Goal: Complete application form

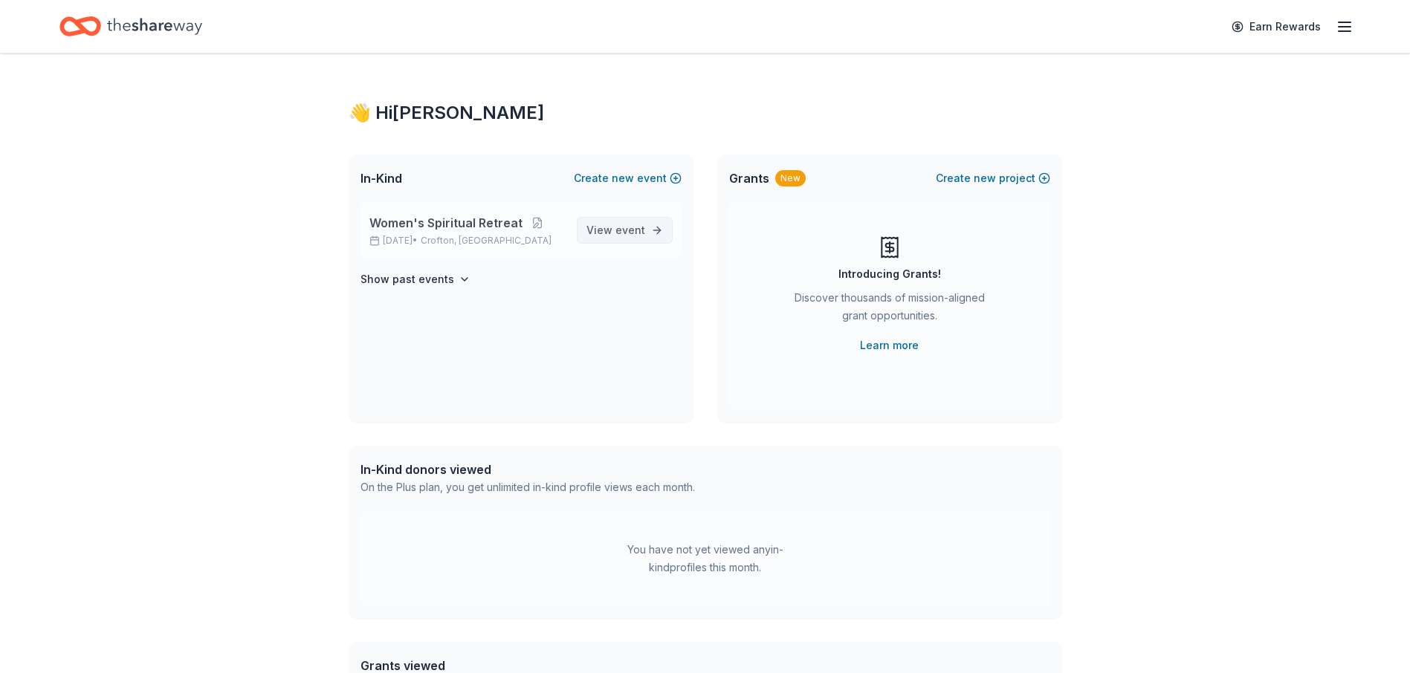
click at [655, 229] on link "View event" at bounding box center [625, 230] width 96 height 27
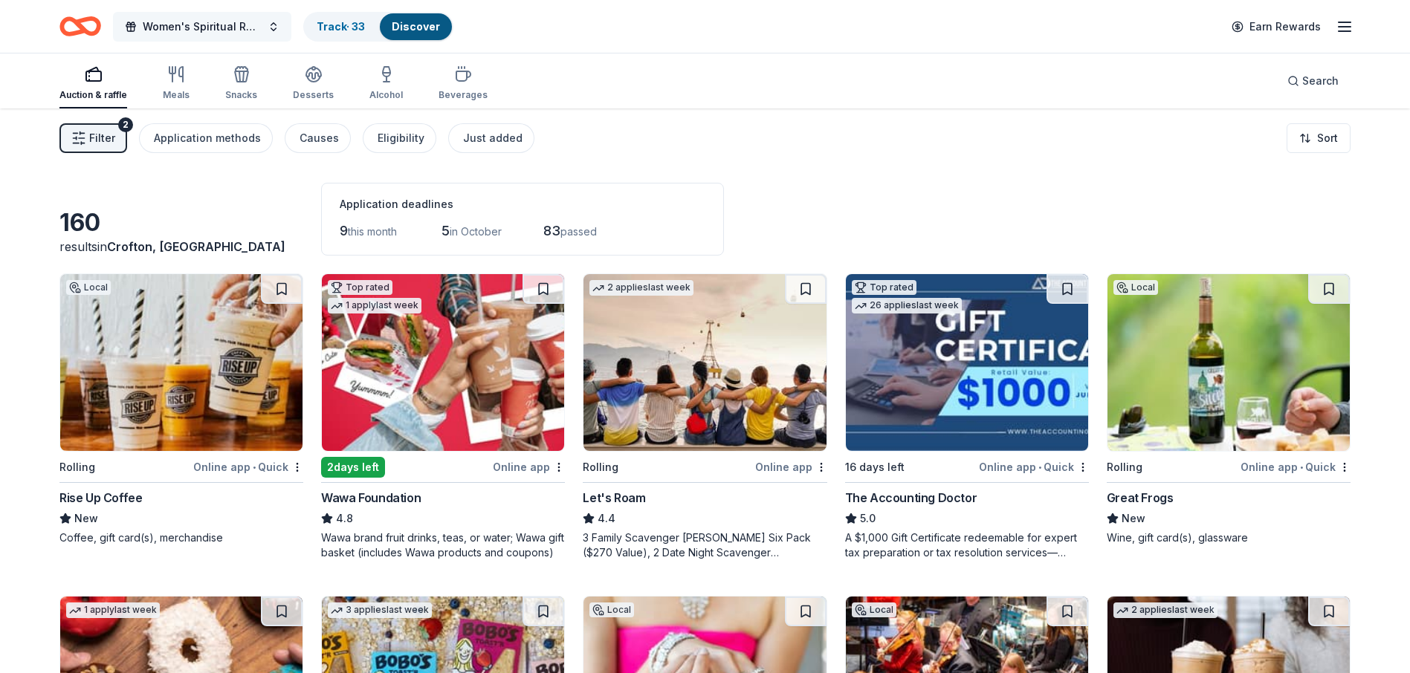
click at [279, 25] on button "Women's Spiritual Retreat" at bounding box center [202, 27] width 178 height 30
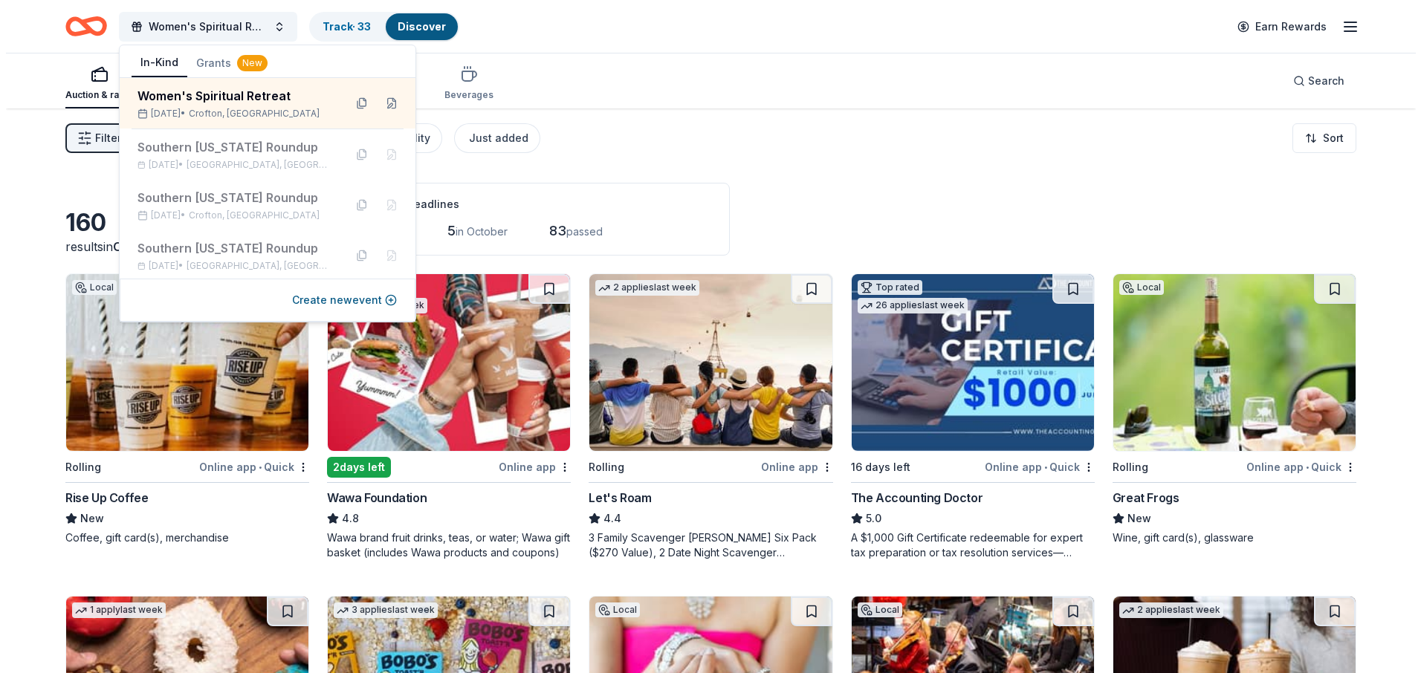
scroll to position [2, 0]
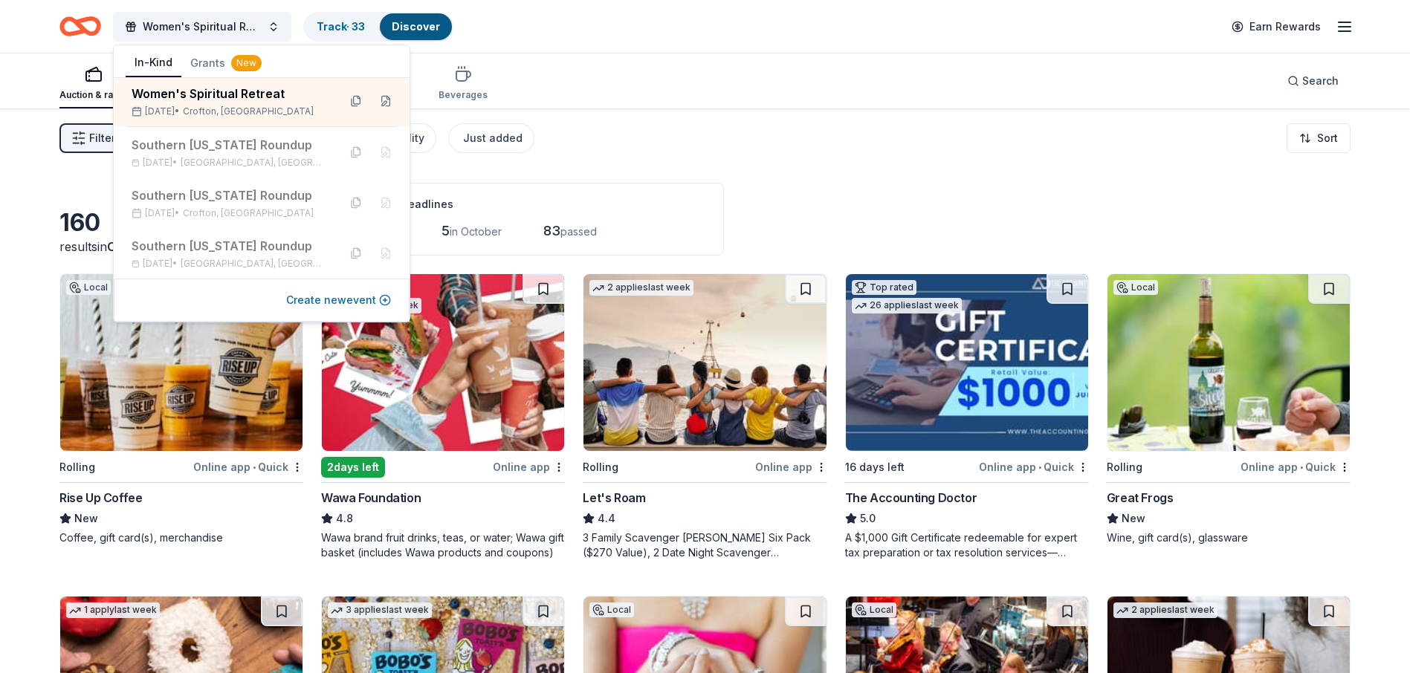
click at [353, 305] on button "Create new event" at bounding box center [338, 300] width 105 height 18
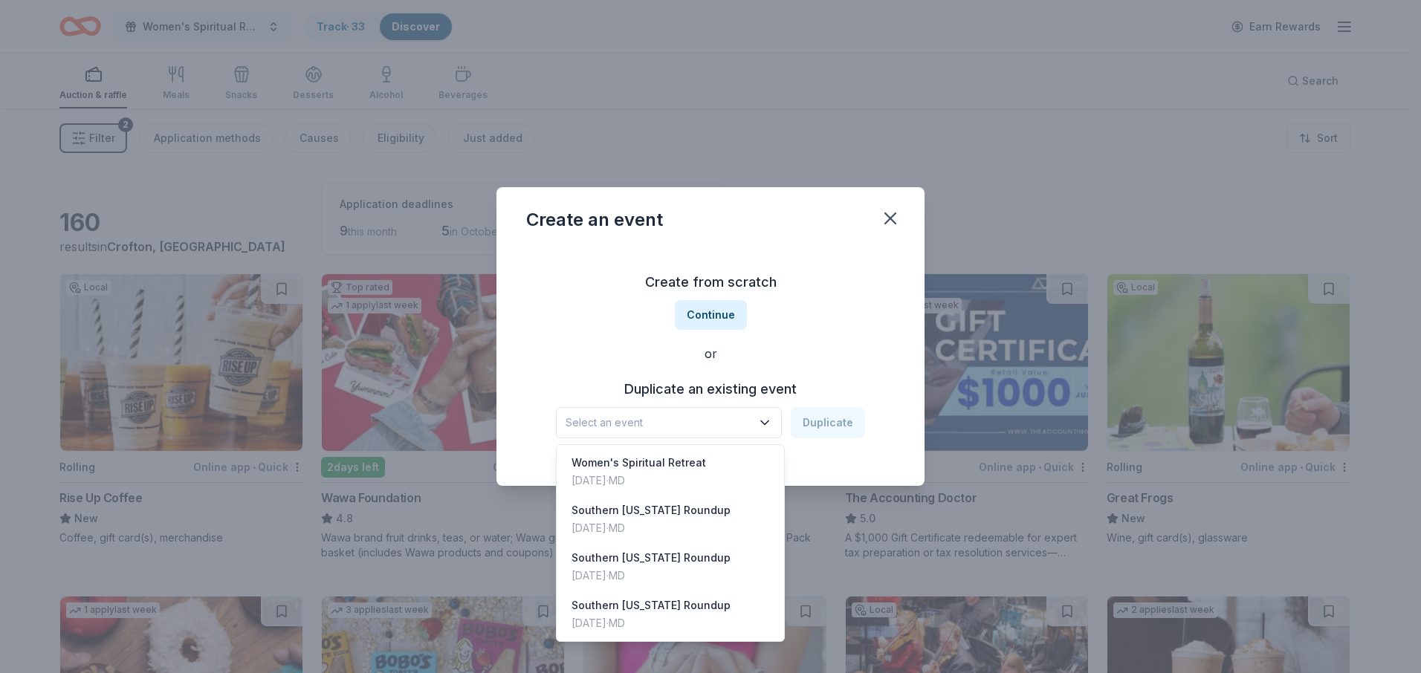
click at [782, 425] on button "Select an event" at bounding box center [669, 422] width 226 height 31
click at [676, 525] on div "Mar 14, 2025 · MD" at bounding box center [651, 529] width 159 height 18
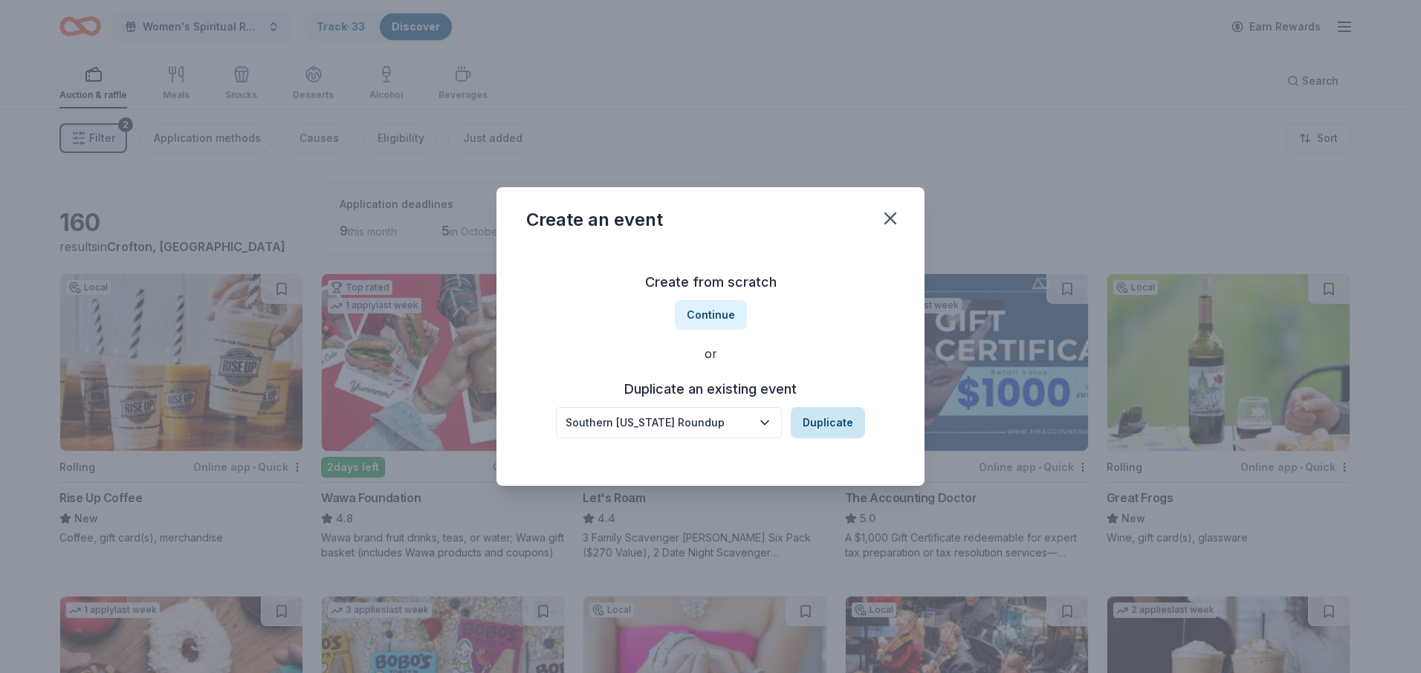
click at [826, 424] on button "Duplicate" at bounding box center [828, 422] width 74 height 31
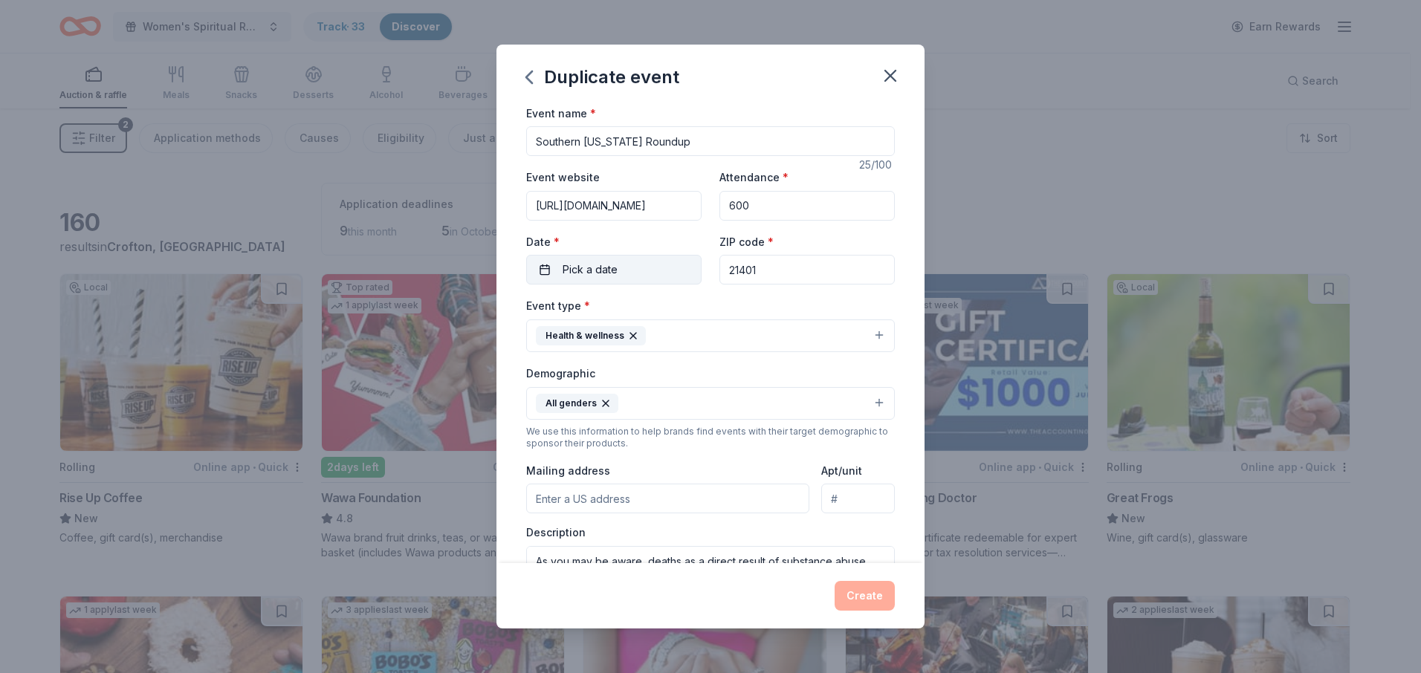
click at [640, 268] on button "Pick a date" at bounding box center [613, 270] width 175 height 30
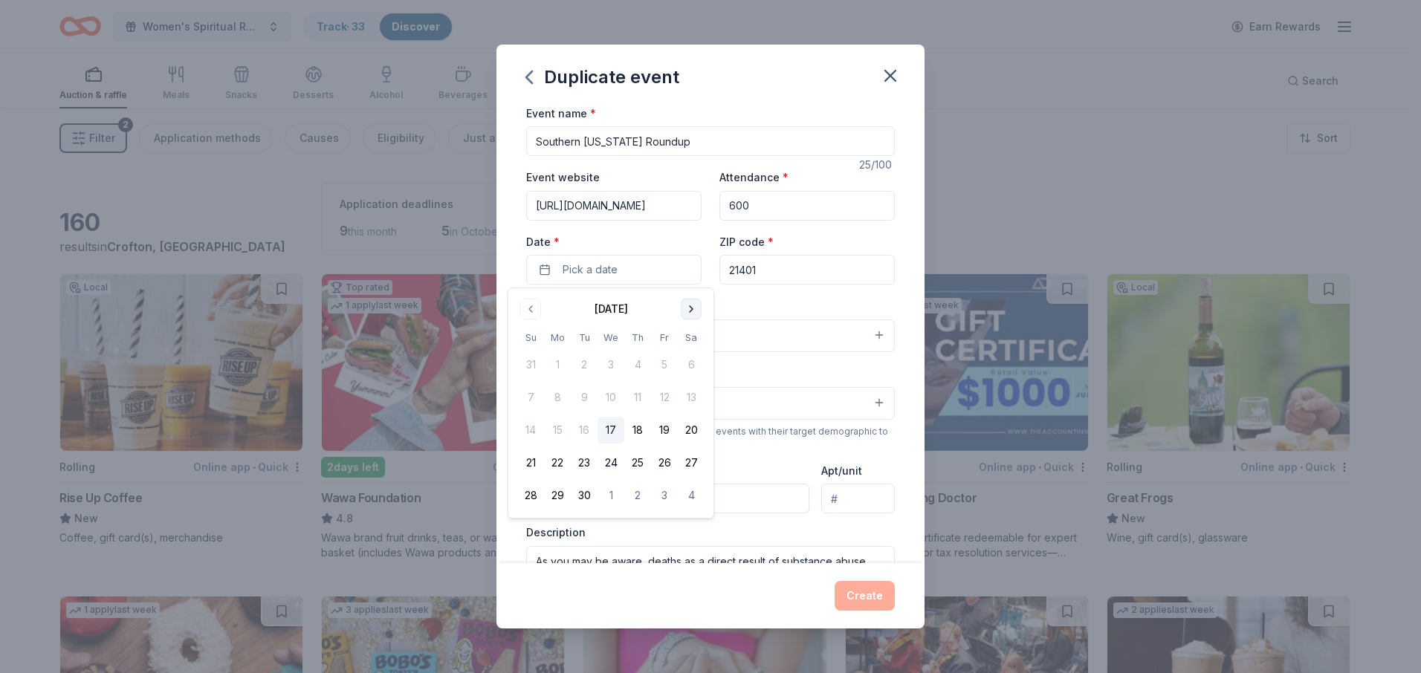
click at [693, 311] on button "Go to next month" at bounding box center [691, 309] width 21 height 21
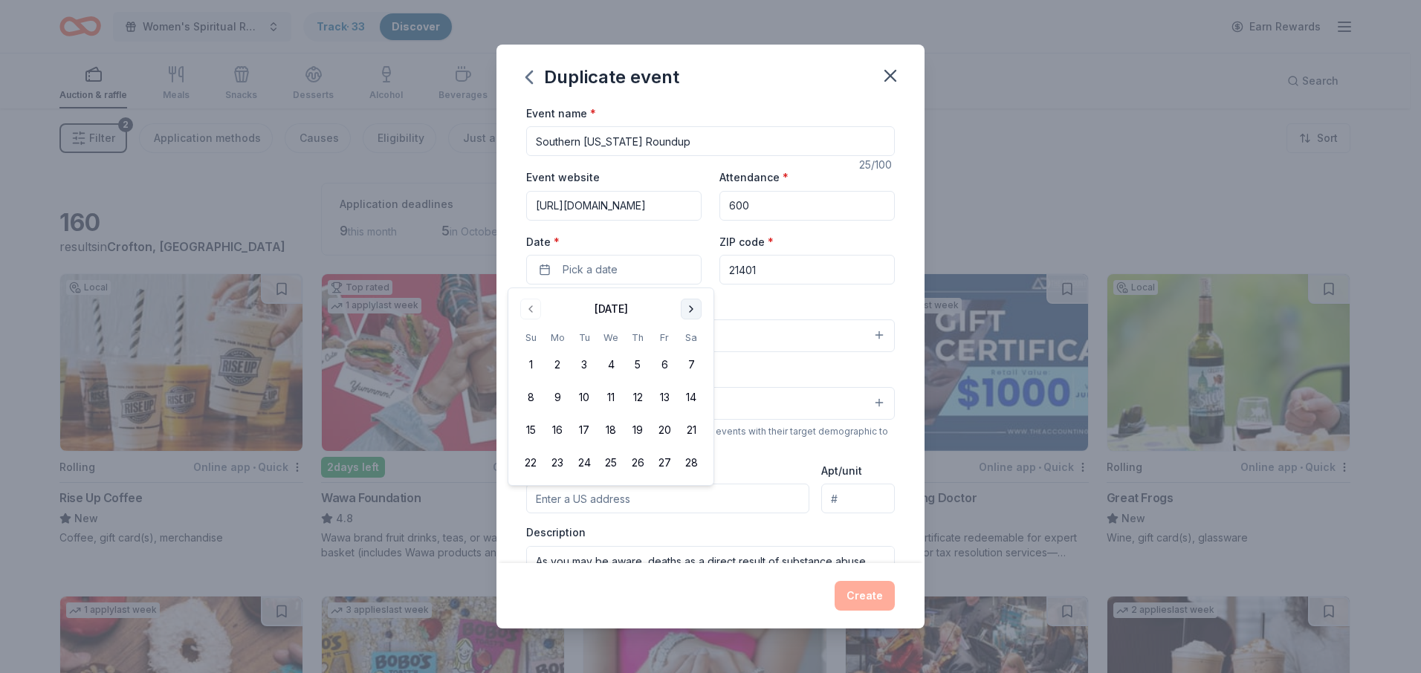
click at [693, 311] on button "Go to next month" at bounding box center [691, 309] width 21 height 21
click at [531, 310] on button "Go to previous month" at bounding box center [530, 309] width 21 height 21
click at [667, 432] on button "20" at bounding box center [664, 430] width 27 height 27
click at [873, 371] on div "Demographic All genders" at bounding box center [710, 392] width 369 height 56
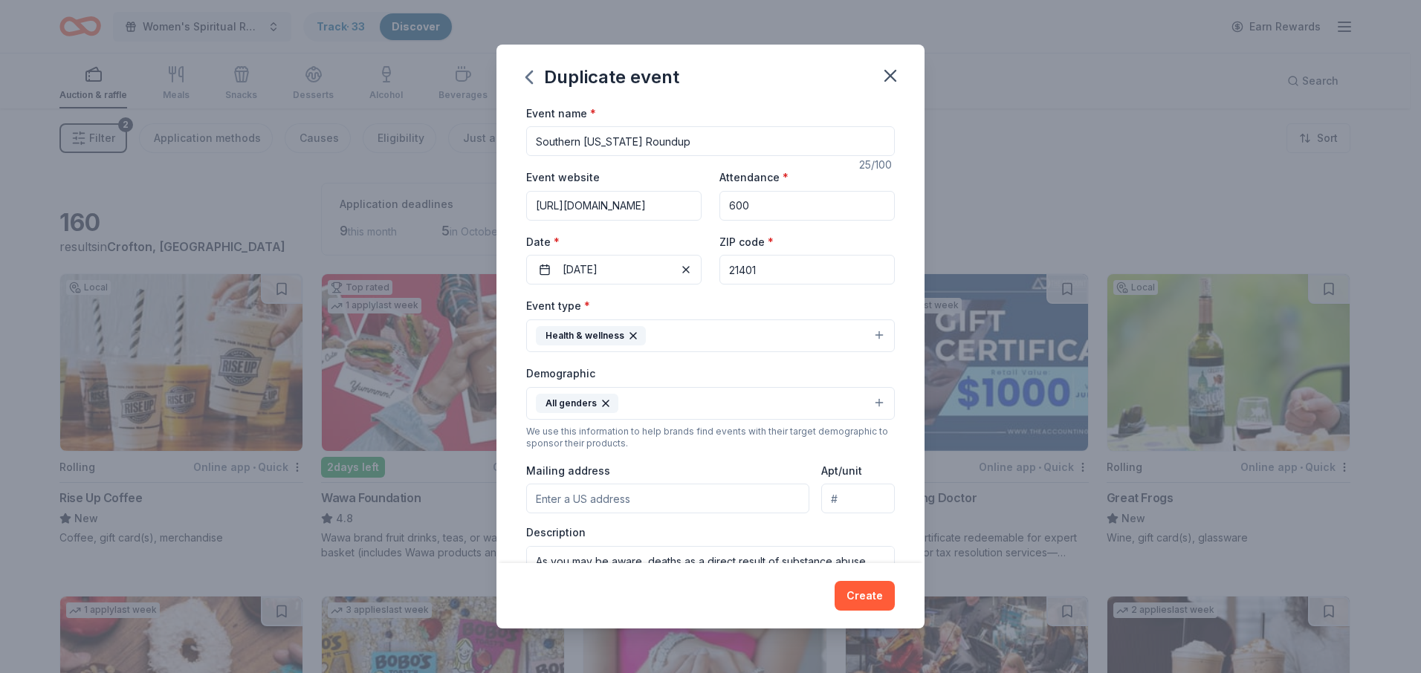
click at [870, 336] on button "Health & wellness" at bounding box center [710, 336] width 369 height 33
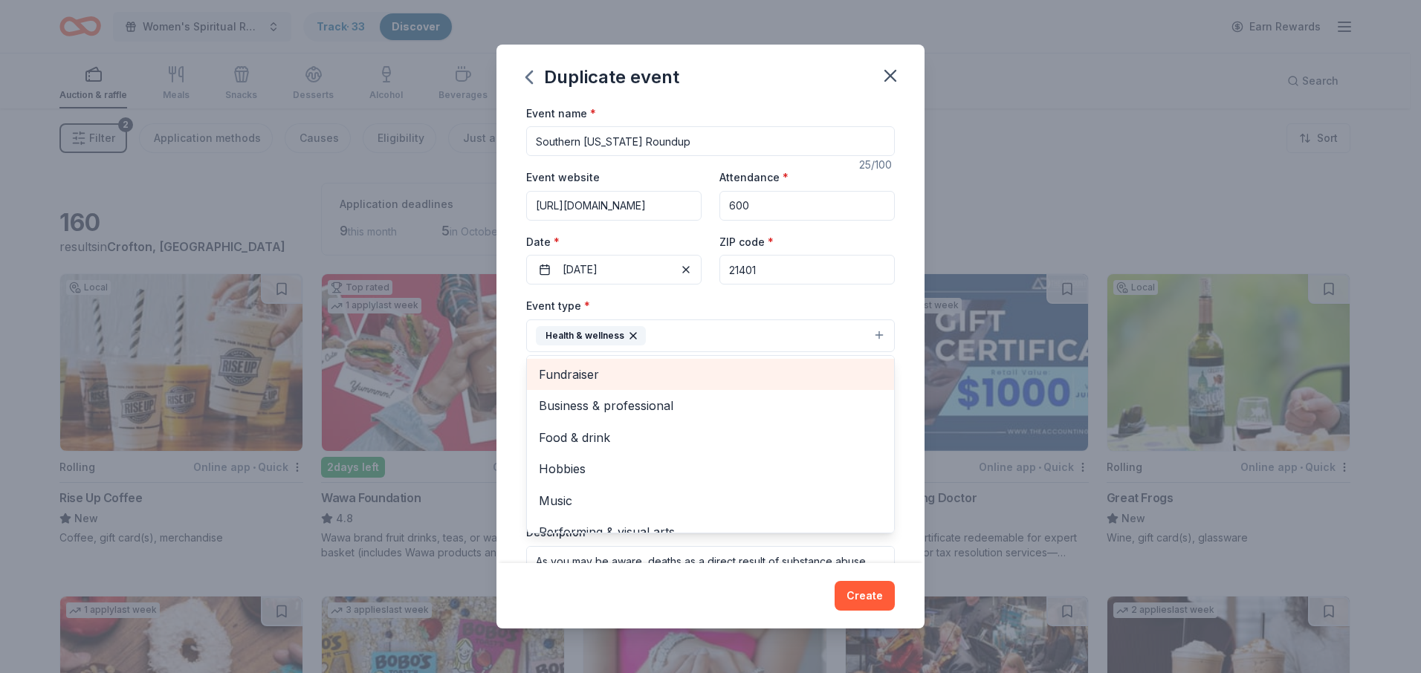
click at [661, 381] on span "Fundraiser" at bounding box center [710, 374] width 343 height 19
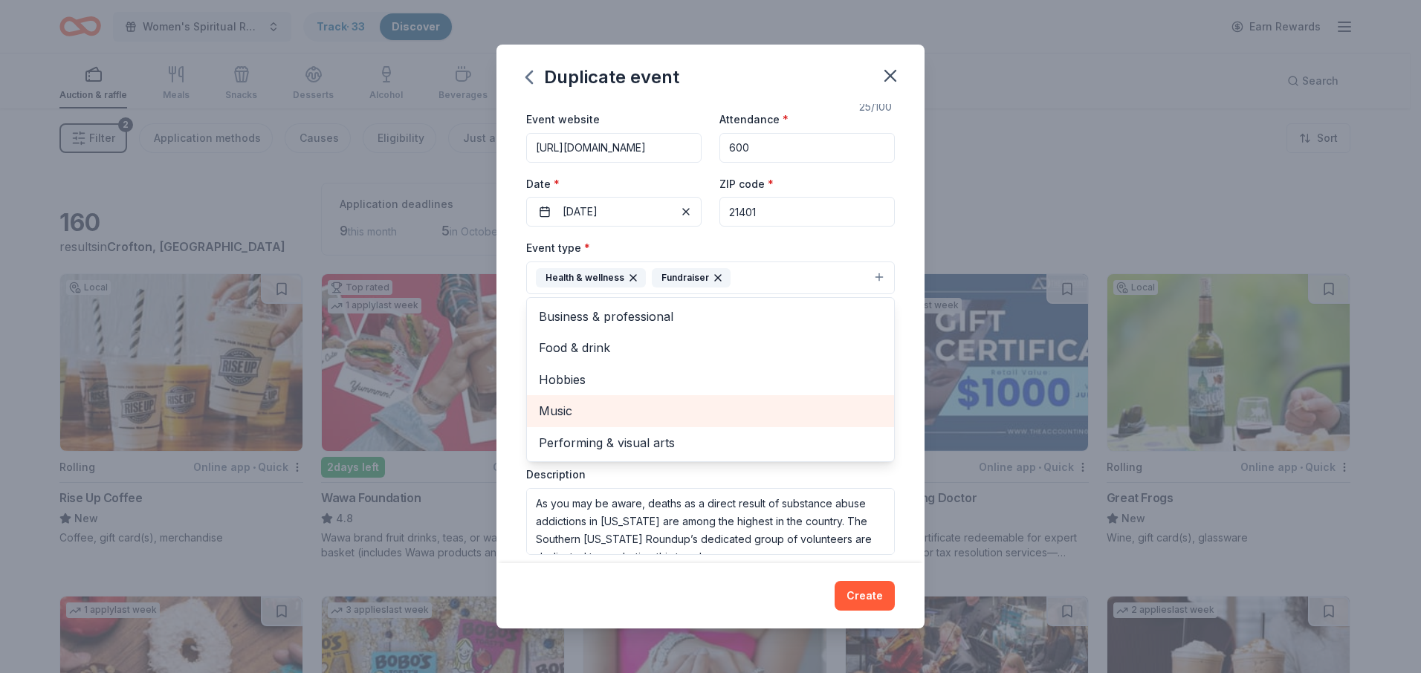
scroll to position [59, 0]
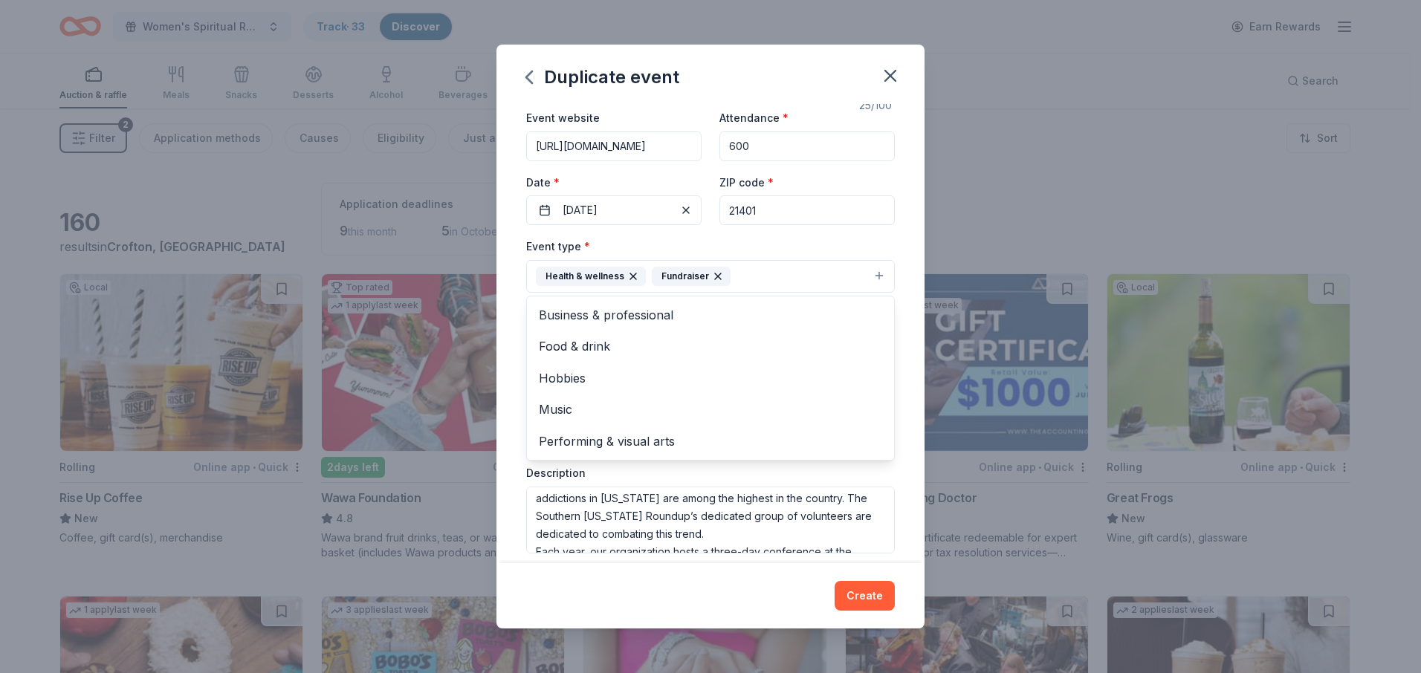
click at [876, 549] on div "Event type * Health & wellness Fundraiser Business & professional Food & drink …" at bounding box center [710, 395] width 369 height 316
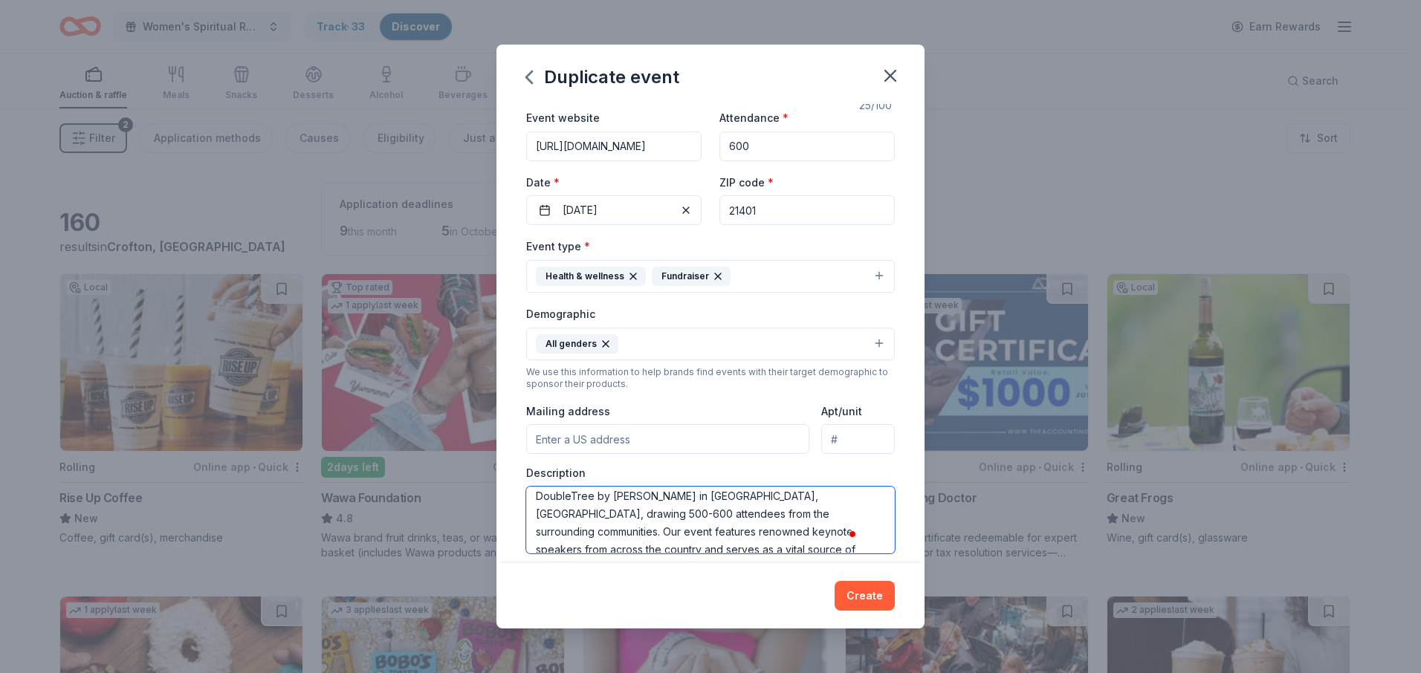
scroll to position [0, 0]
click at [593, 525] on textarea "As you may be aware, deaths as a direct result of substance abuse addictions in…" at bounding box center [710, 520] width 369 height 67
type textarea "As you may be aware, deaths as a direct result of substance abuse addiction in …"
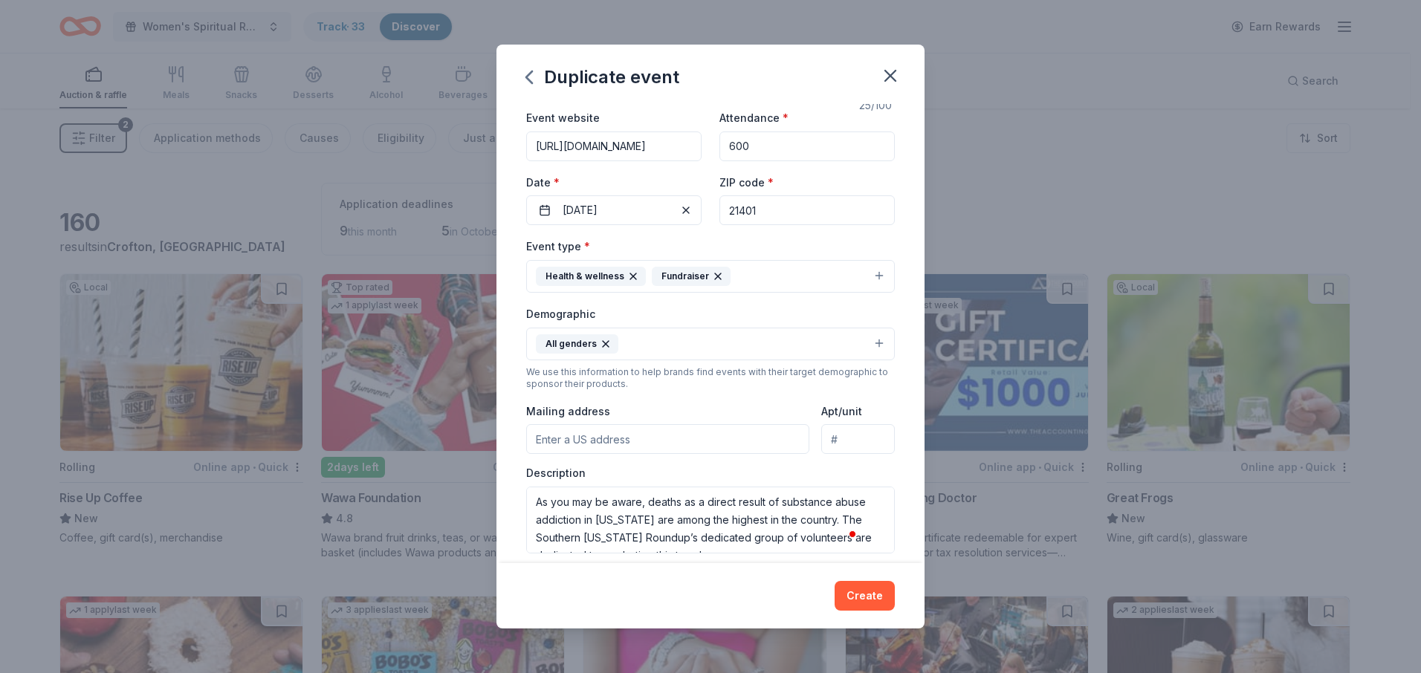
click at [560, 438] on input "Mailing address" at bounding box center [667, 439] width 283 height 30
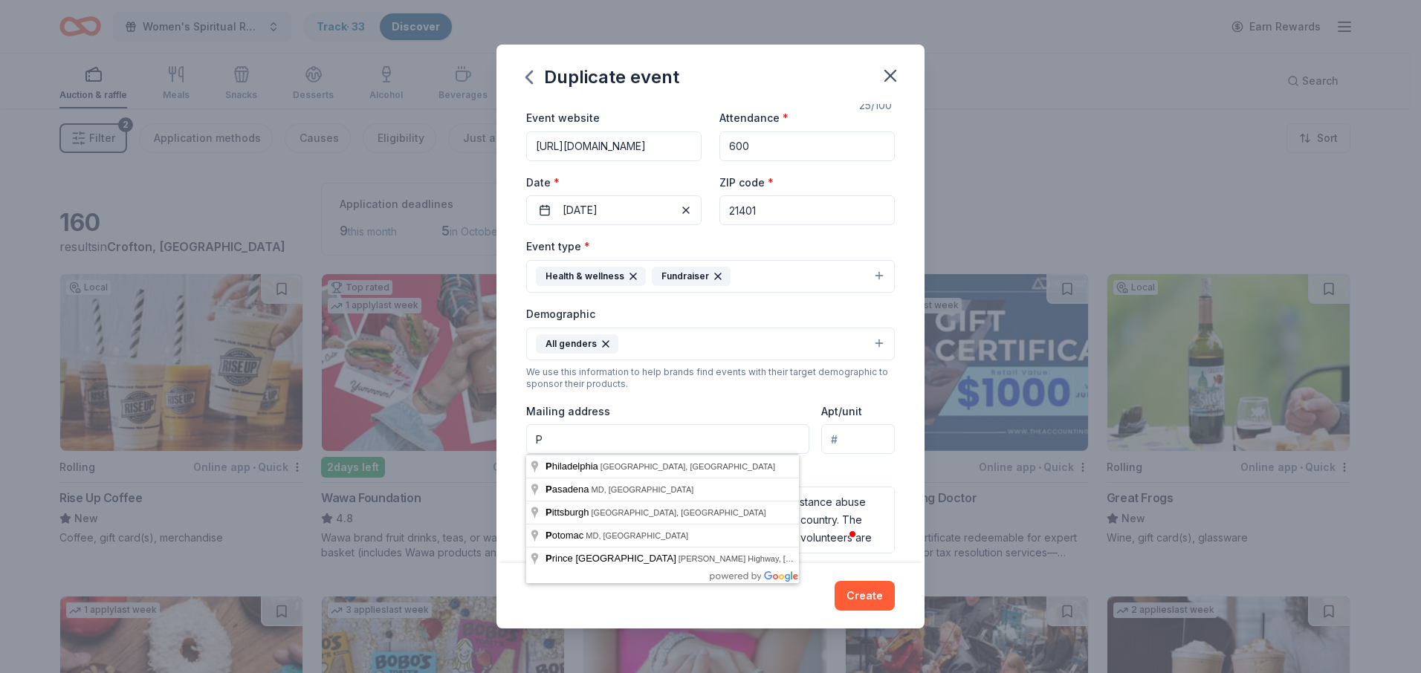
type input "PO Box 3714"
click at [702, 440] on input "PO Box 3714" at bounding box center [667, 439] width 283 height 30
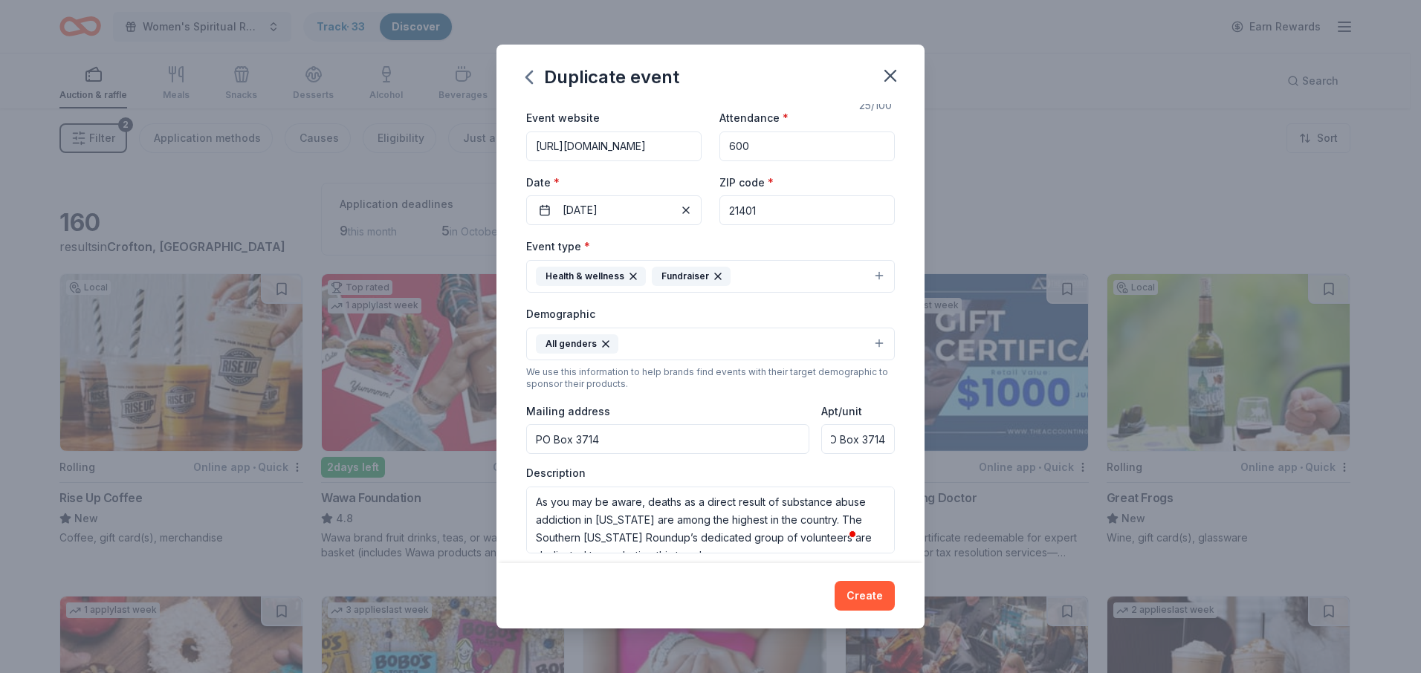
drag, startPoint x: 820, startPoint y: 441, endPoint x: 911, endPoint y: 441, distance: 91.4
click at [911, 441] on div "Event name * Southern Maryland Roundup 25 /100 Event website https://www.southe…" at bounding box center [710, 334] width 428 height 460
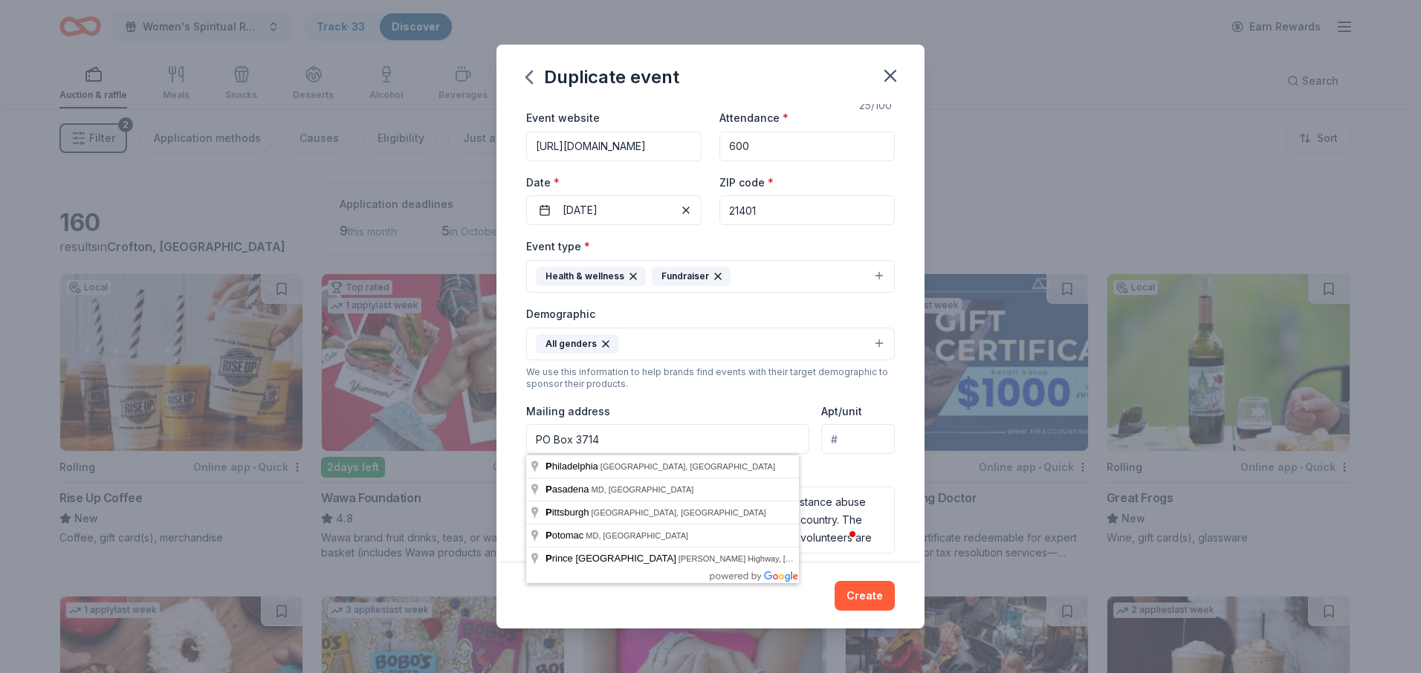
click at [653, 446] on input "PO Box 3714" at bounding box center [667, 439] width 283 height 30
type input "PO Box 3714 Crofton, MD 21114"
click at [760, 405] on div "Mailing address PO Box 3714 Crofton, MD 21114" at bounding box center [667, 428] width 283 height 53
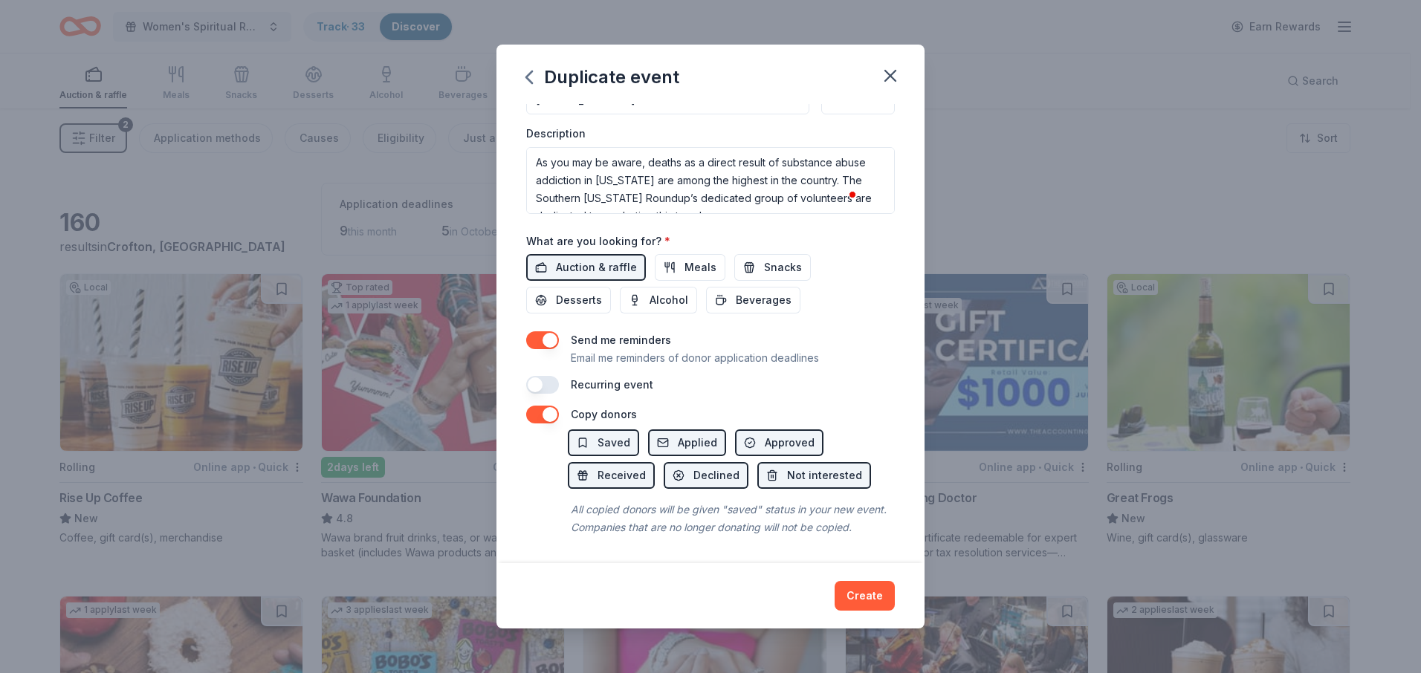
scroll to position [417, 0]
click at [556, 376] on button "button" at bounding box center [542, 385] width 33 height 18
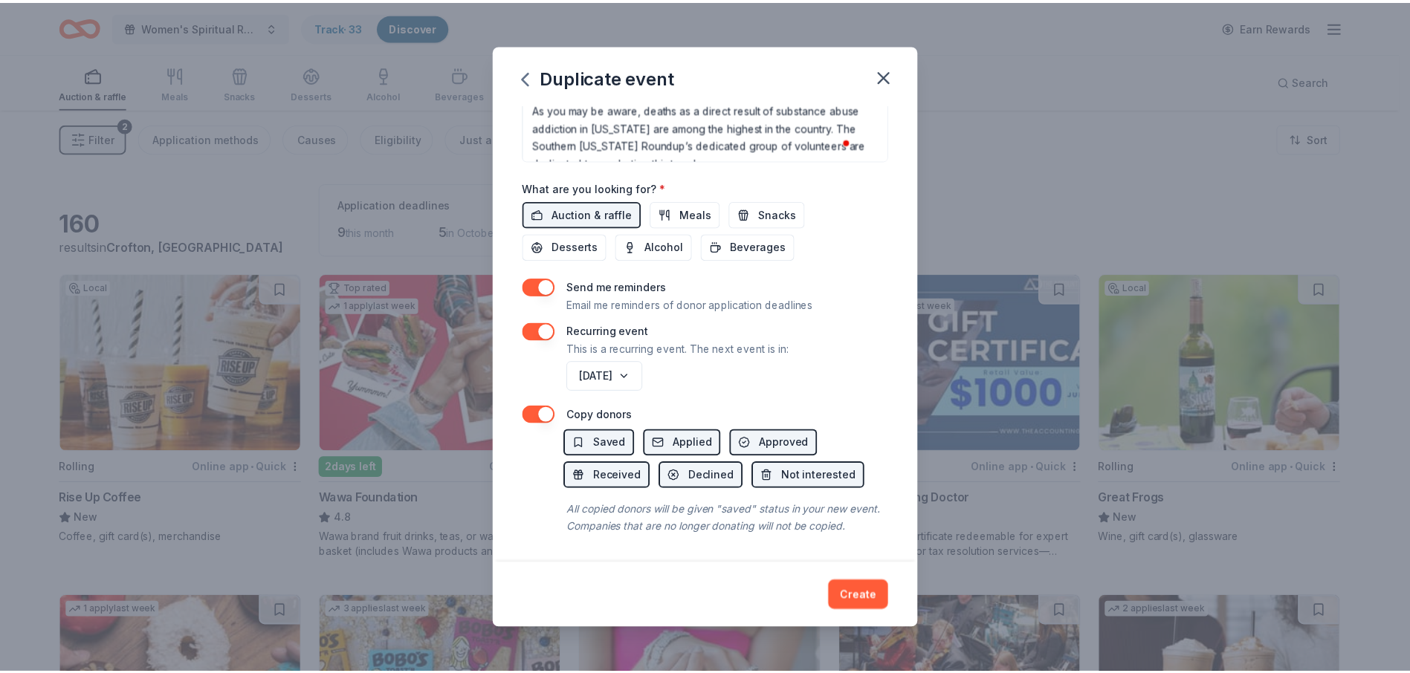
scroll to position [470, 0]
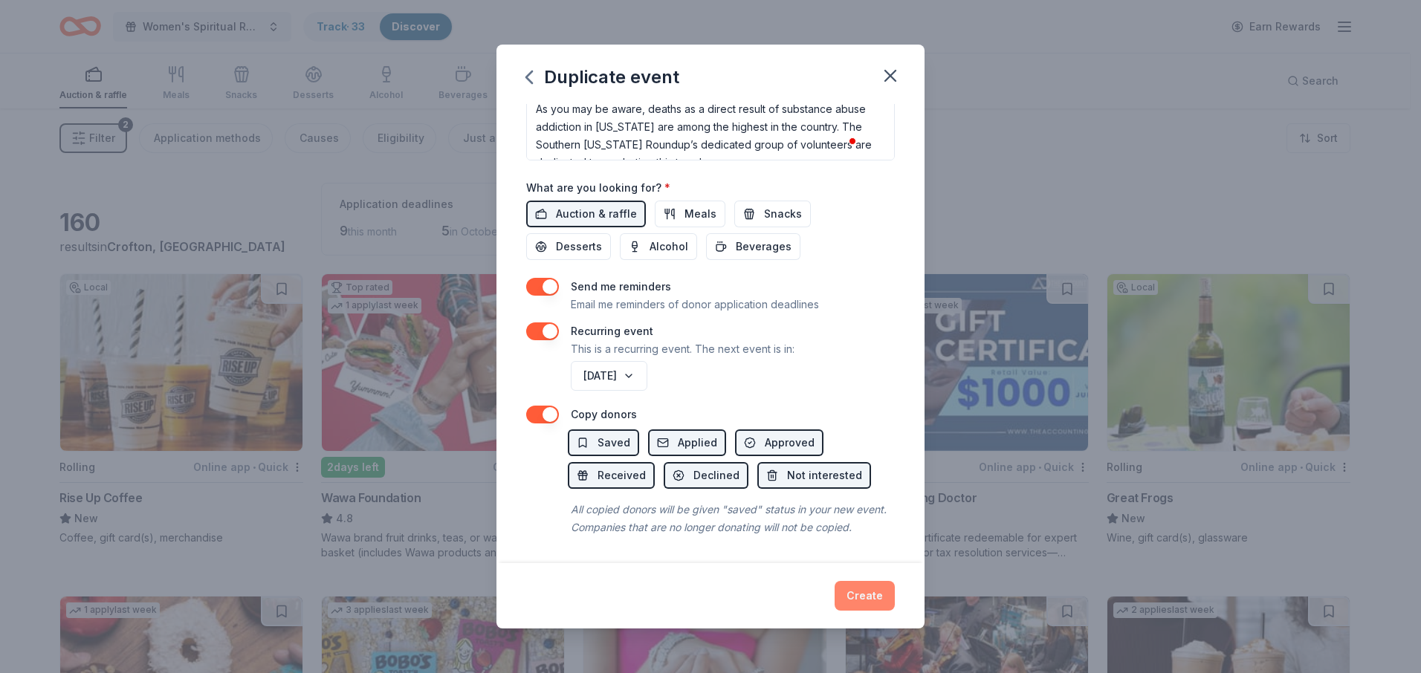
click at [864, 595] on button "Create" at bounding box center [865, 596] width 60 height 30
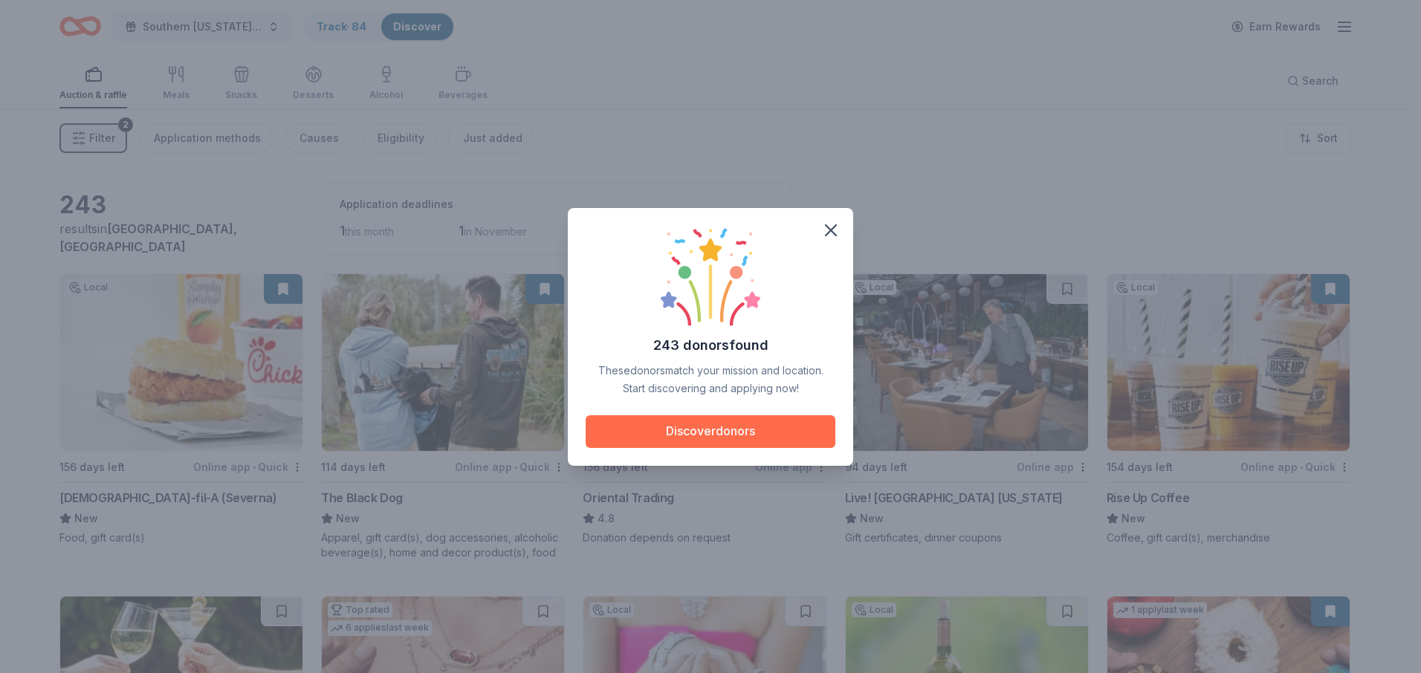
click at [719, 436] on button "Discover donors" at bounding box center [711, 431] width 250 height 33
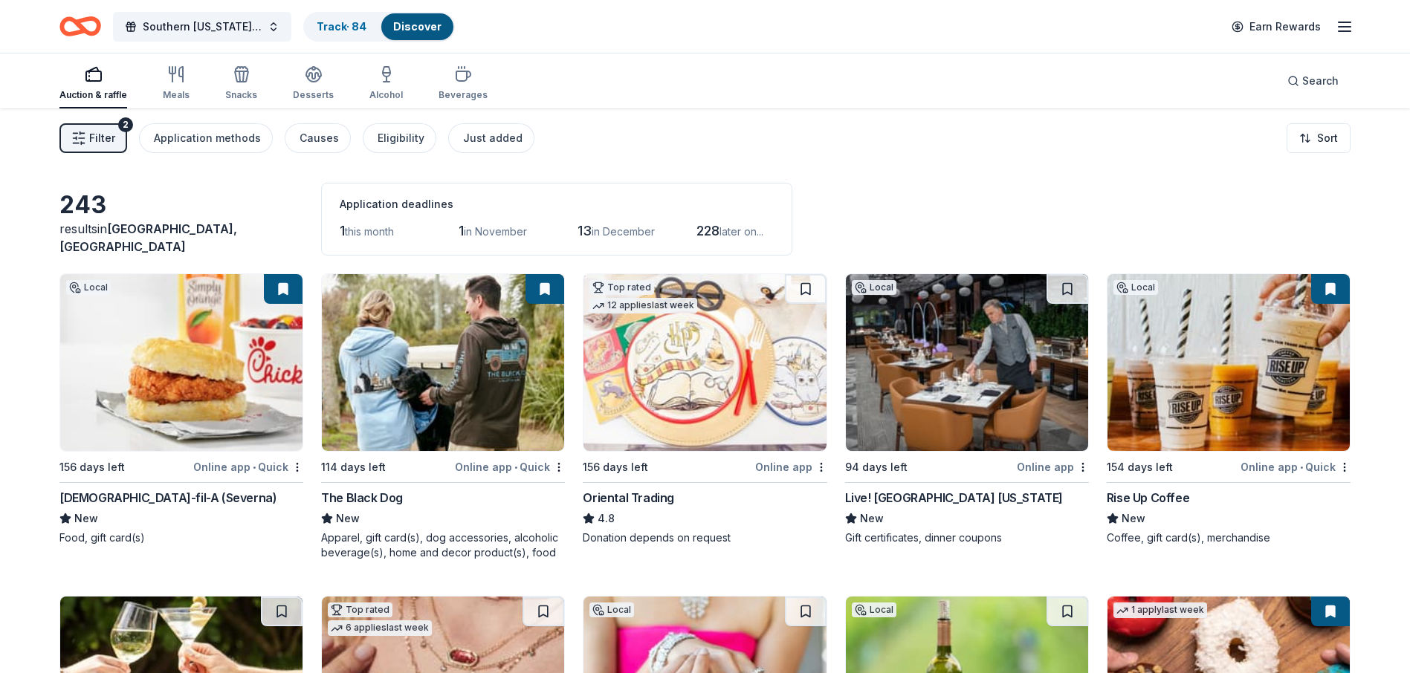
click at [1050, 470] on div "Online app" at bounding box center [1053, 467] width 72 height 19
click at [889, 497] on div "Live! Casino Hotel Maryland" at bounding box center [954, 498] width 218 height 18
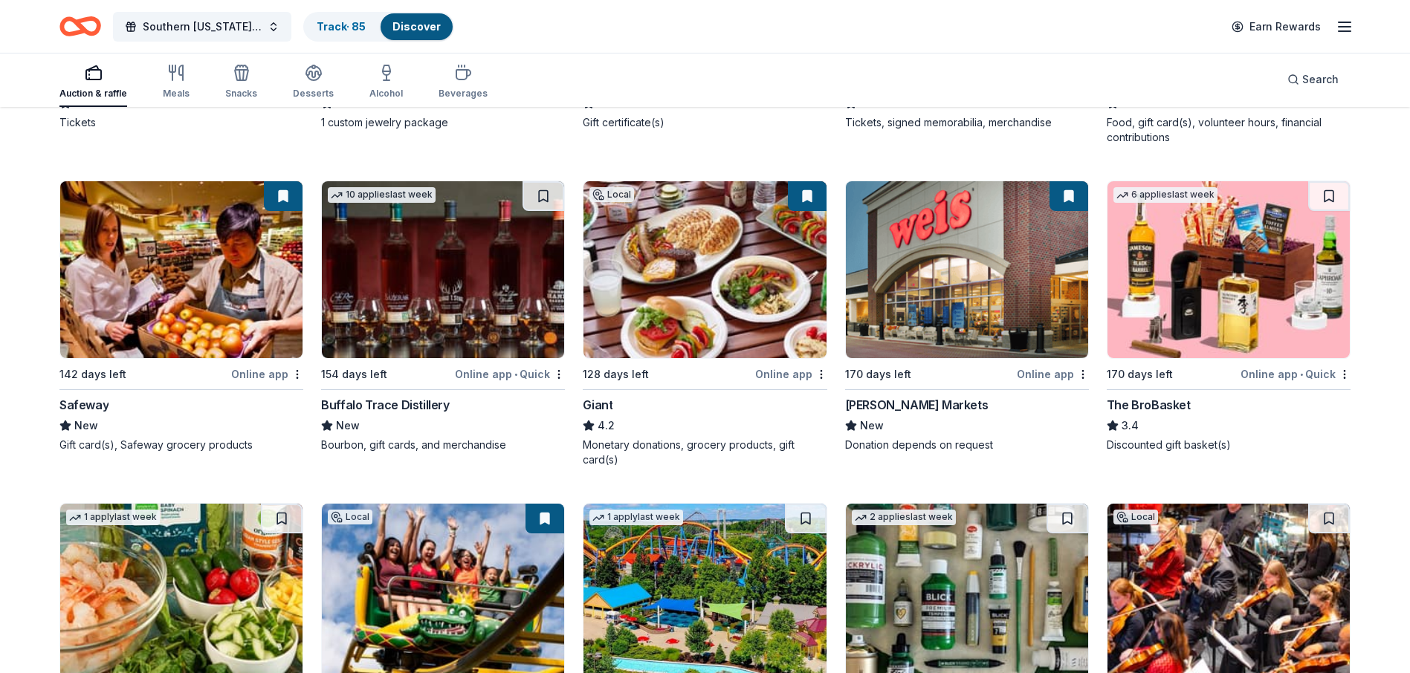
scroll to position [3304, 0]
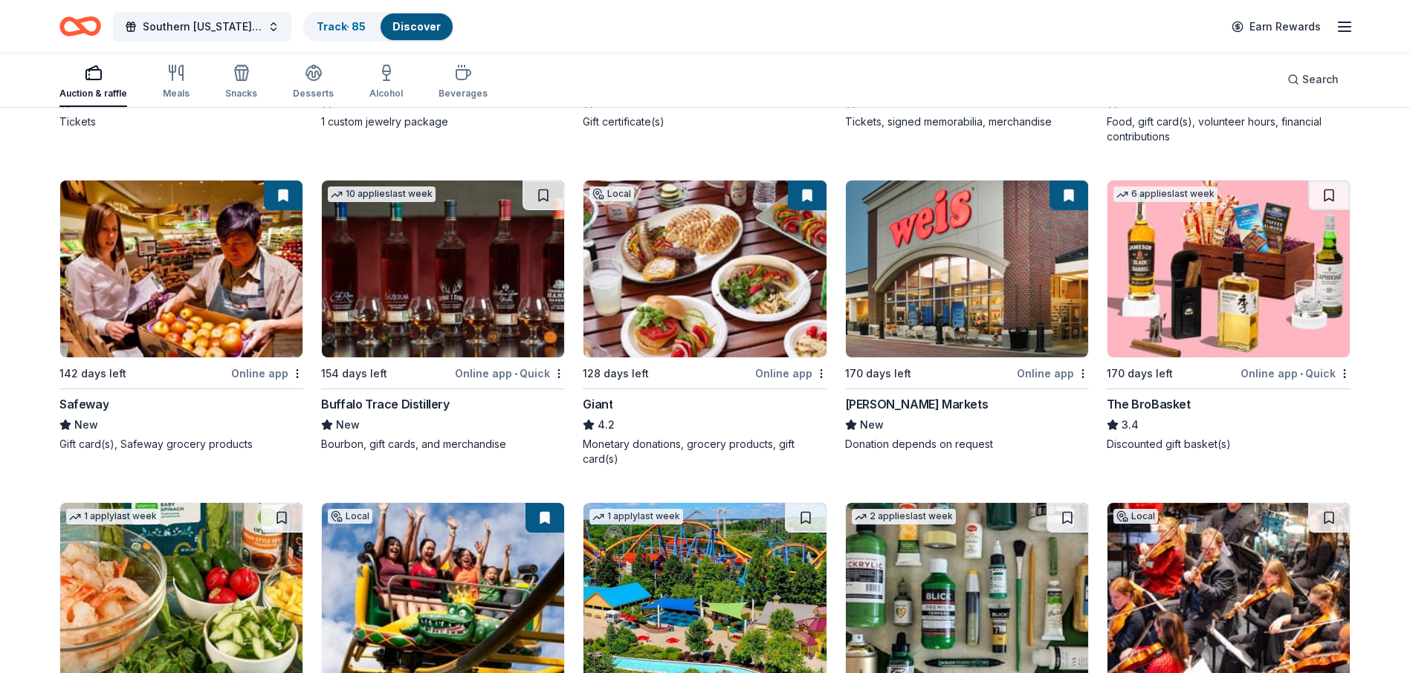
click at [266, 378] on div "Online app" at bounding box center [267, 373] width 72 height 19
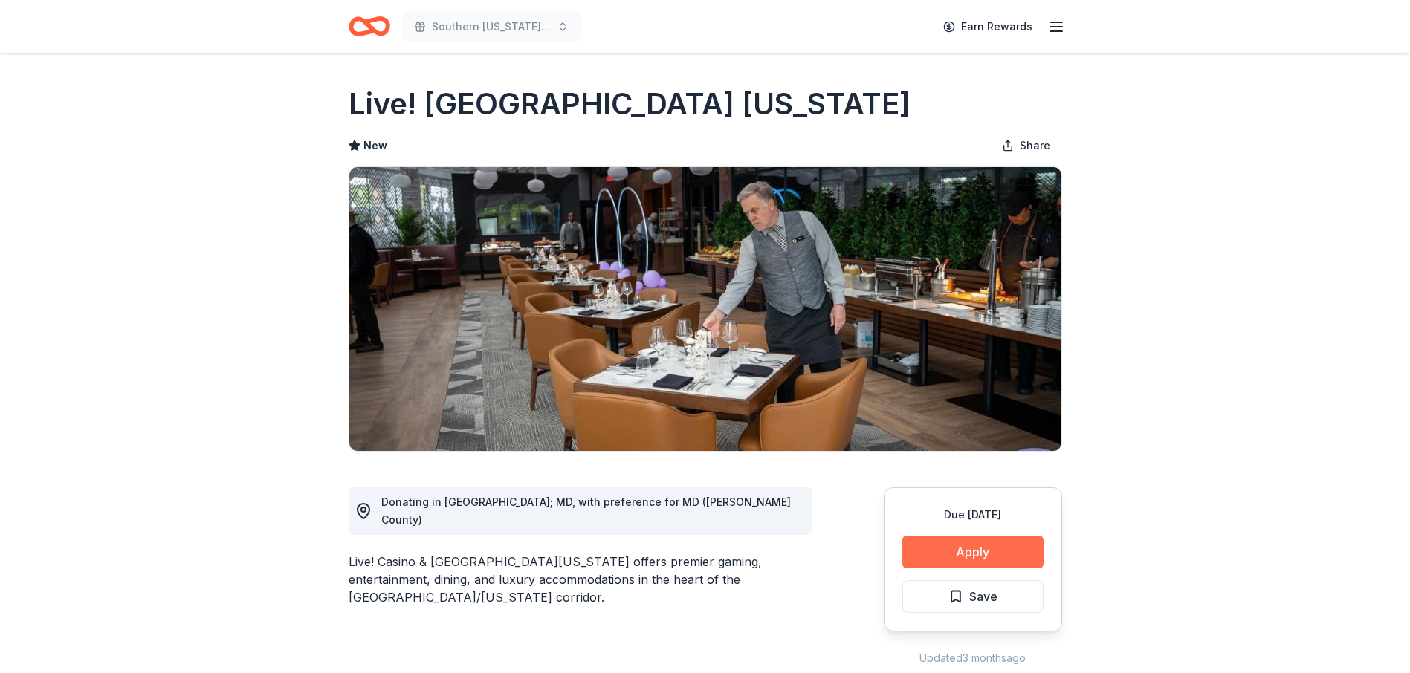
click at [977, 551] on button "Apply" at bounding box center [972, 552] width 141 height 33
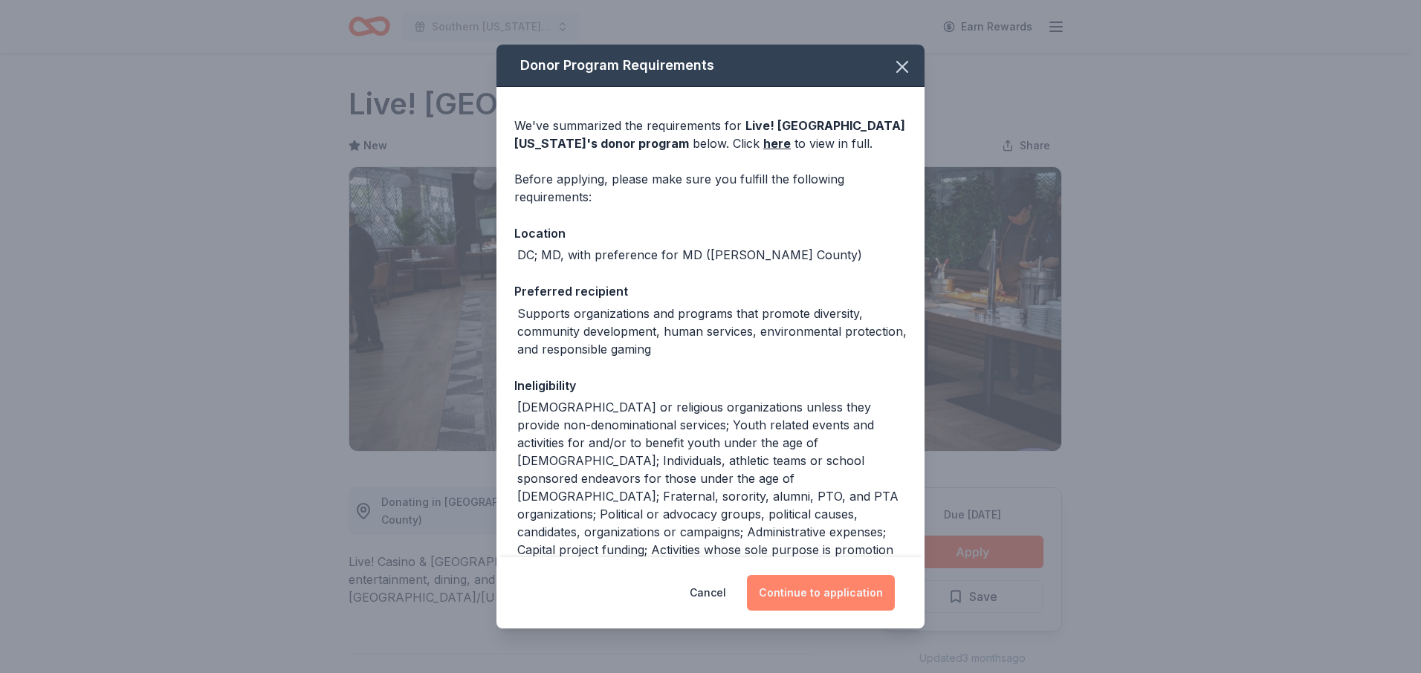
click at [823, 600] on button "Continue to application" at bounding box center [821, 593] width 148 height 36
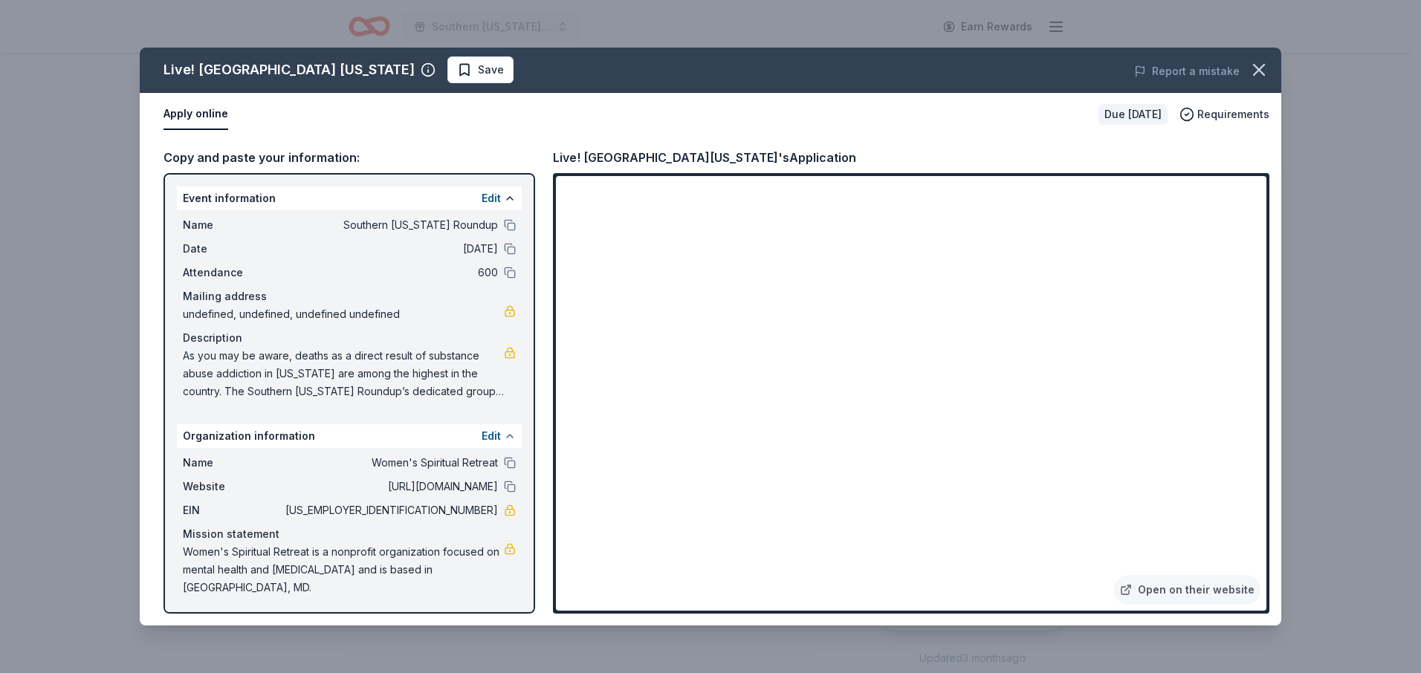
click at [507, 436] on button at bounding box center [510, 436] width 12 height 12
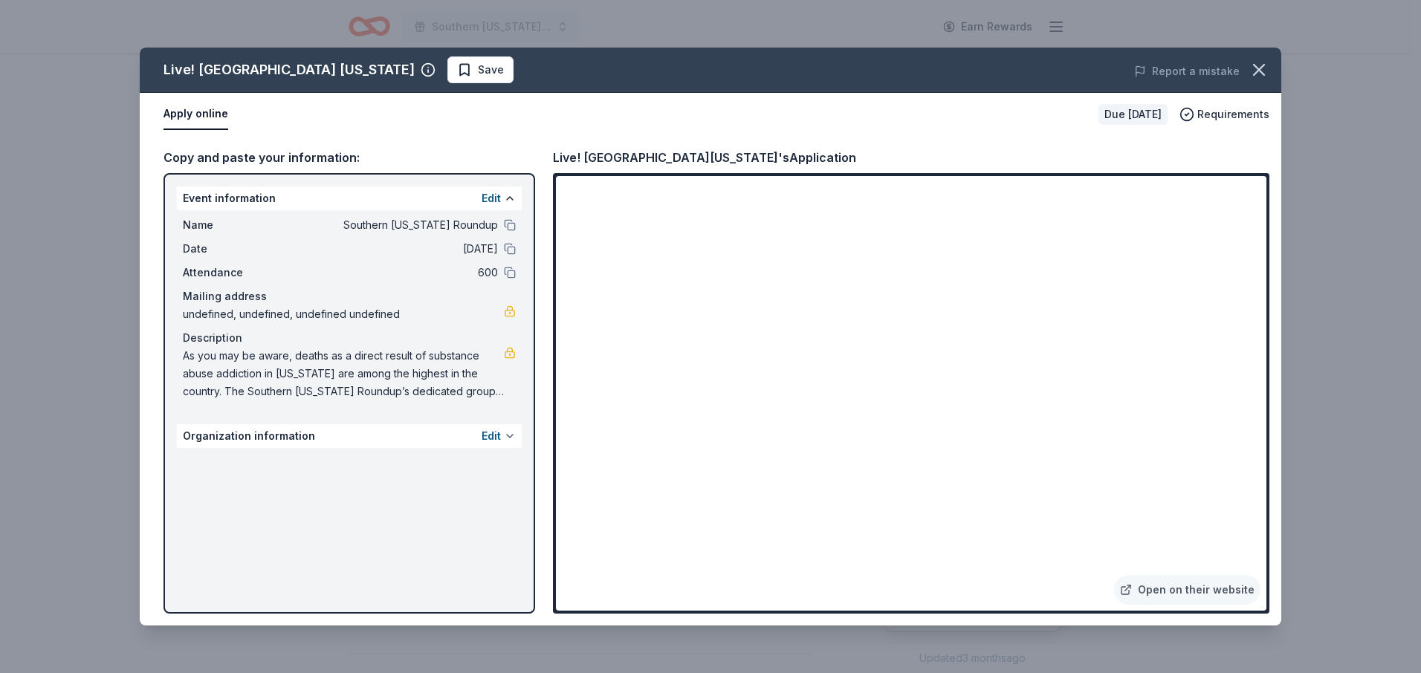
click at [510, 436] on button at bounding box center [510, 436] width 12 height 12
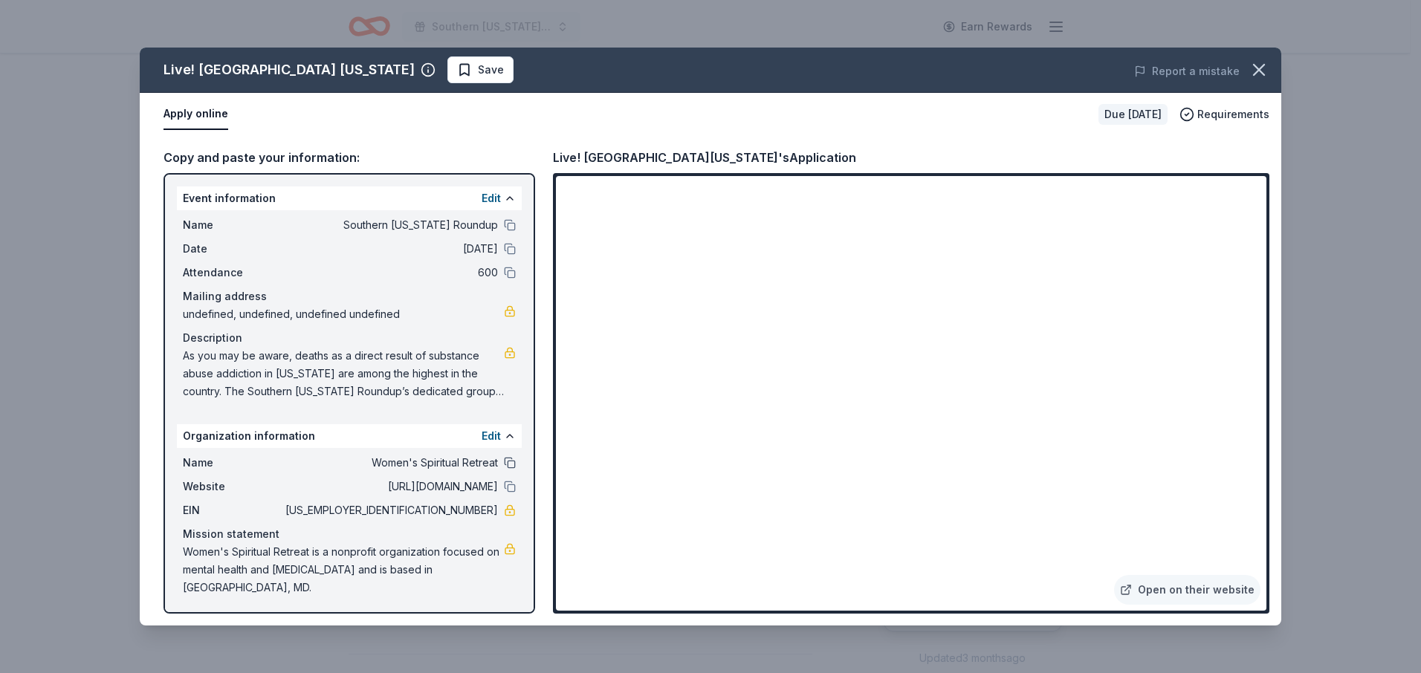
click at [512, 462] on button at bounding box center [510, 463] width 12 height 12
click at [470, 435] on div "Organization information Edit" at bounding box center [349, 436] width 345 height 24
click at [509, 436] on button at bounding box center [510, 436] width 12 height 12
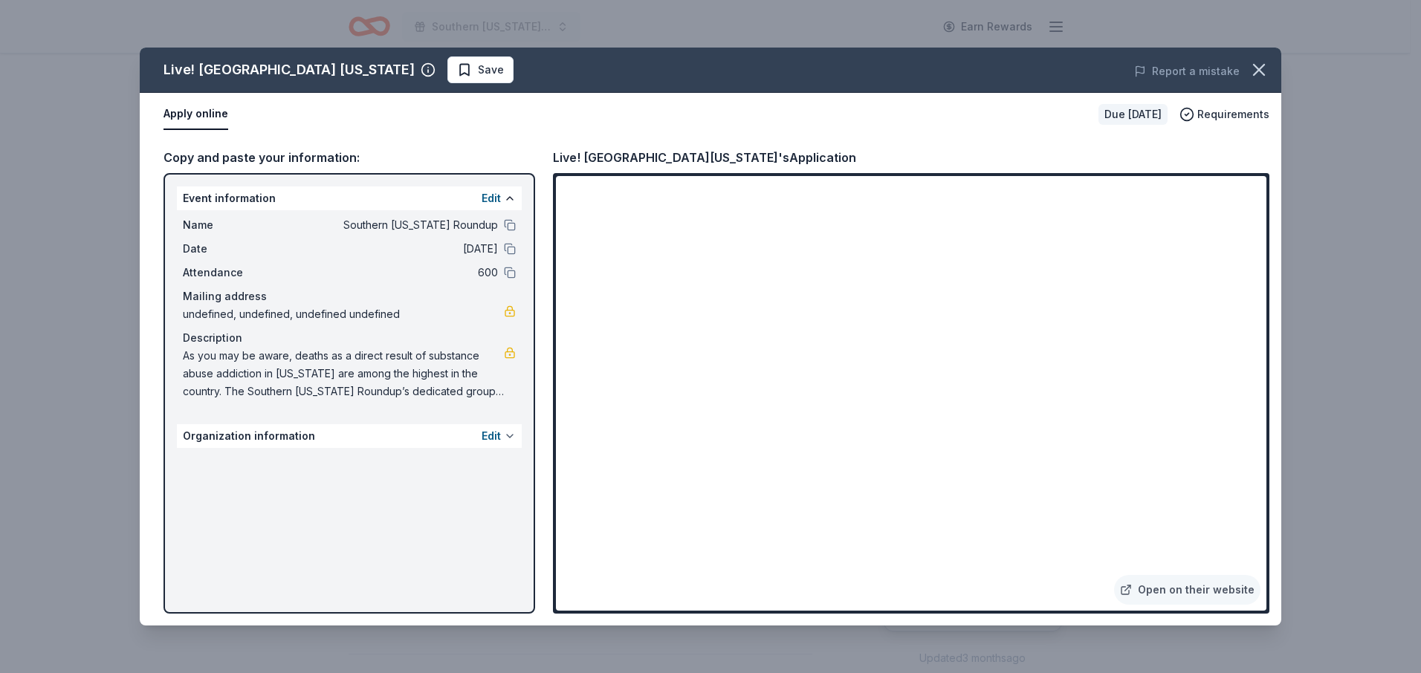
click at [509, 436] on button at bounding box center [510, 436] width 12 height 12
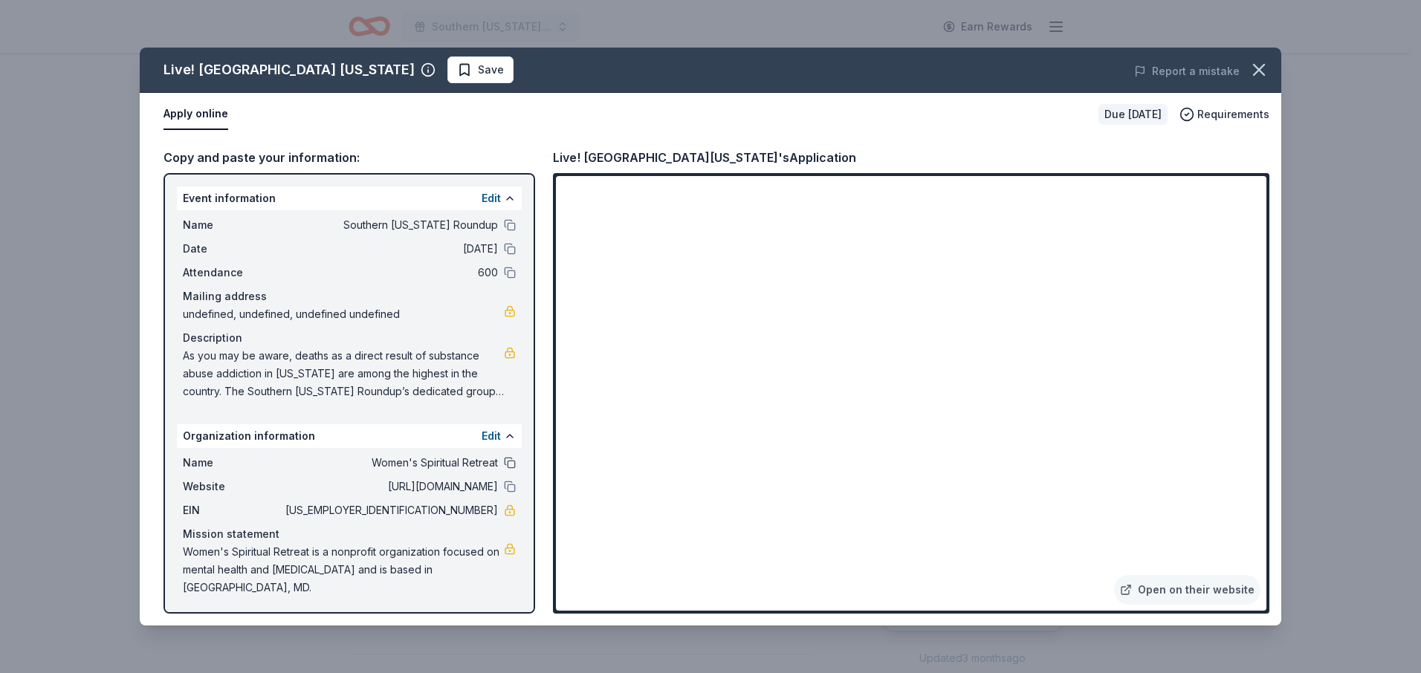
click at [513, 463] on button at bounding box center [510, 463] width 12 height 12
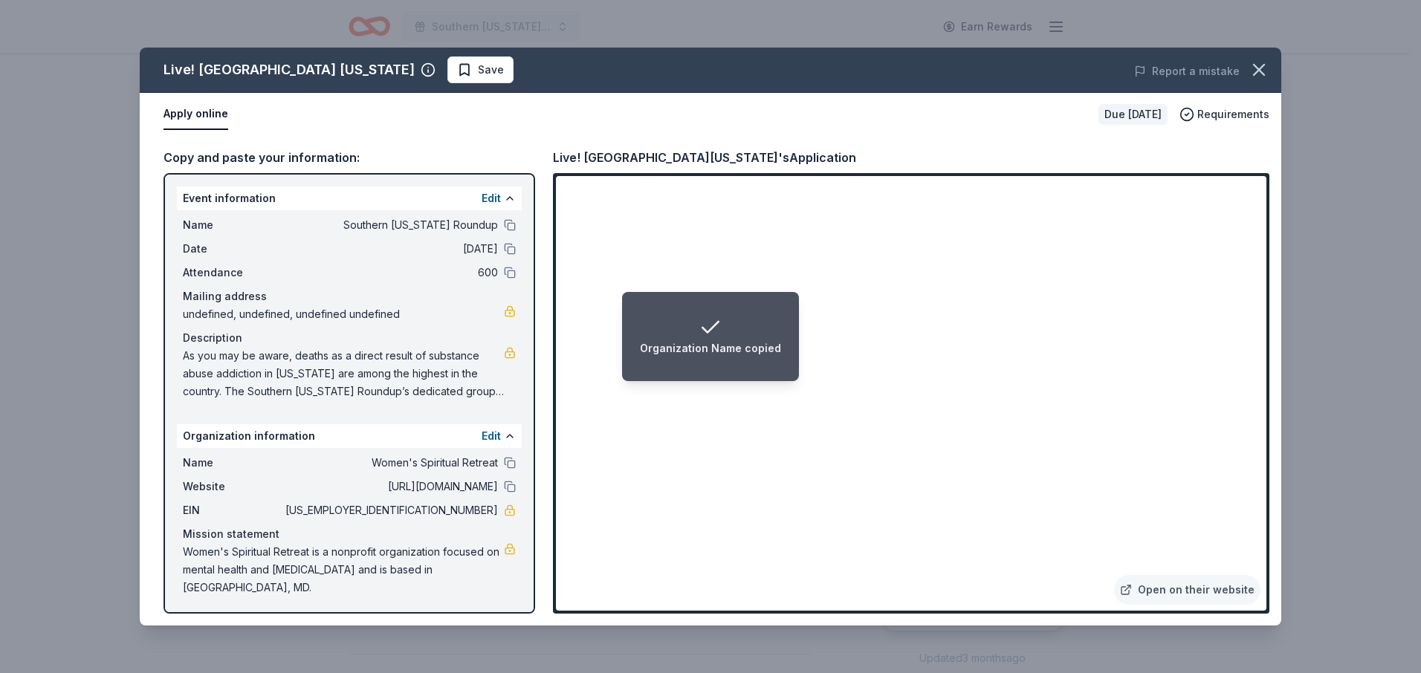
drag, startPoint x: 511, startPoint y: 462, endPoint x: 416, endPoint y: 462, distance: 95.1
click at [416, 462] on div "Name Women's Spiritual Retreat" at bounding box center [349, 463] width 333 height 18
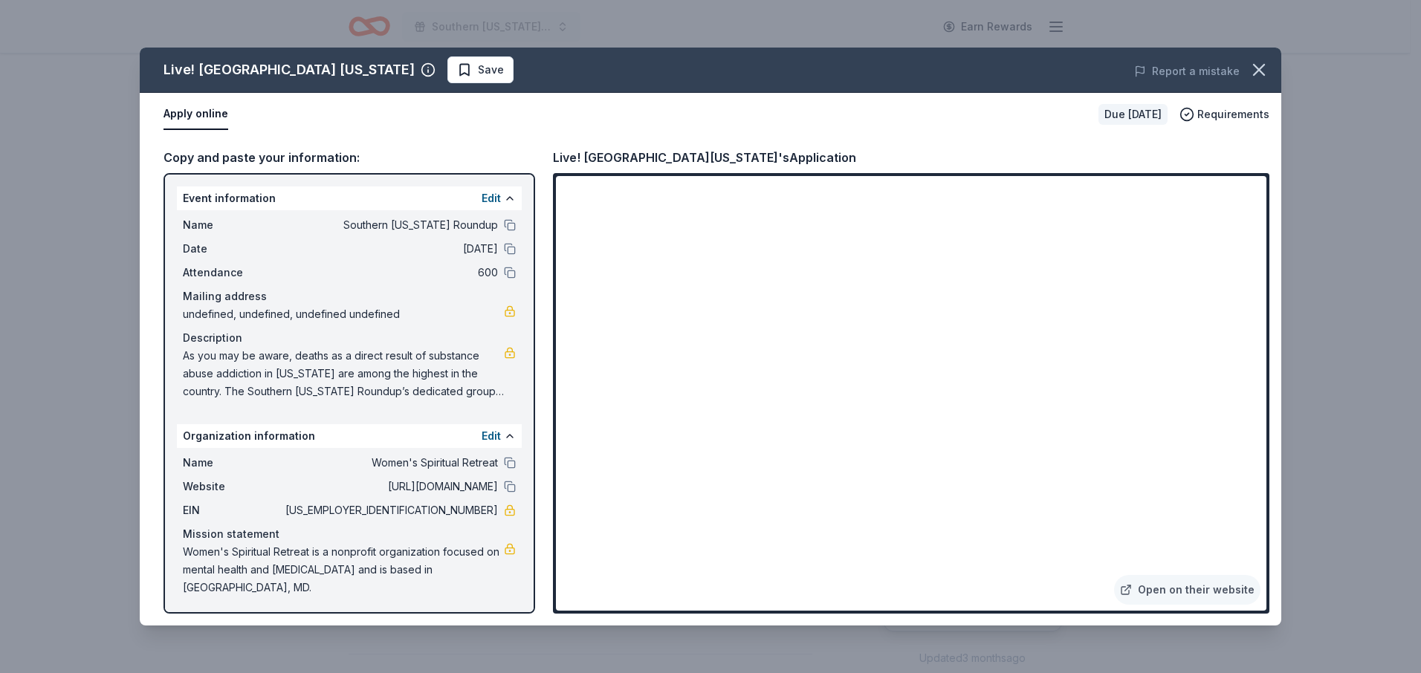
click at [421, 463] on span "Women's Spiritual Retreat" at bounding box center [390, 463] width 216 height 18
click at [375, 467] on span "Women's Spiritual Retreat" at bounding box center [390, 463] width 216 height 18
click at [369, 467] on span "Women's Spiritual Retreat" at bounding box center [390, 463] width 216 height 18
click at [261, 166] on div "Copy and paste your information:" at bounding box center [350, 157] width 372 height 19
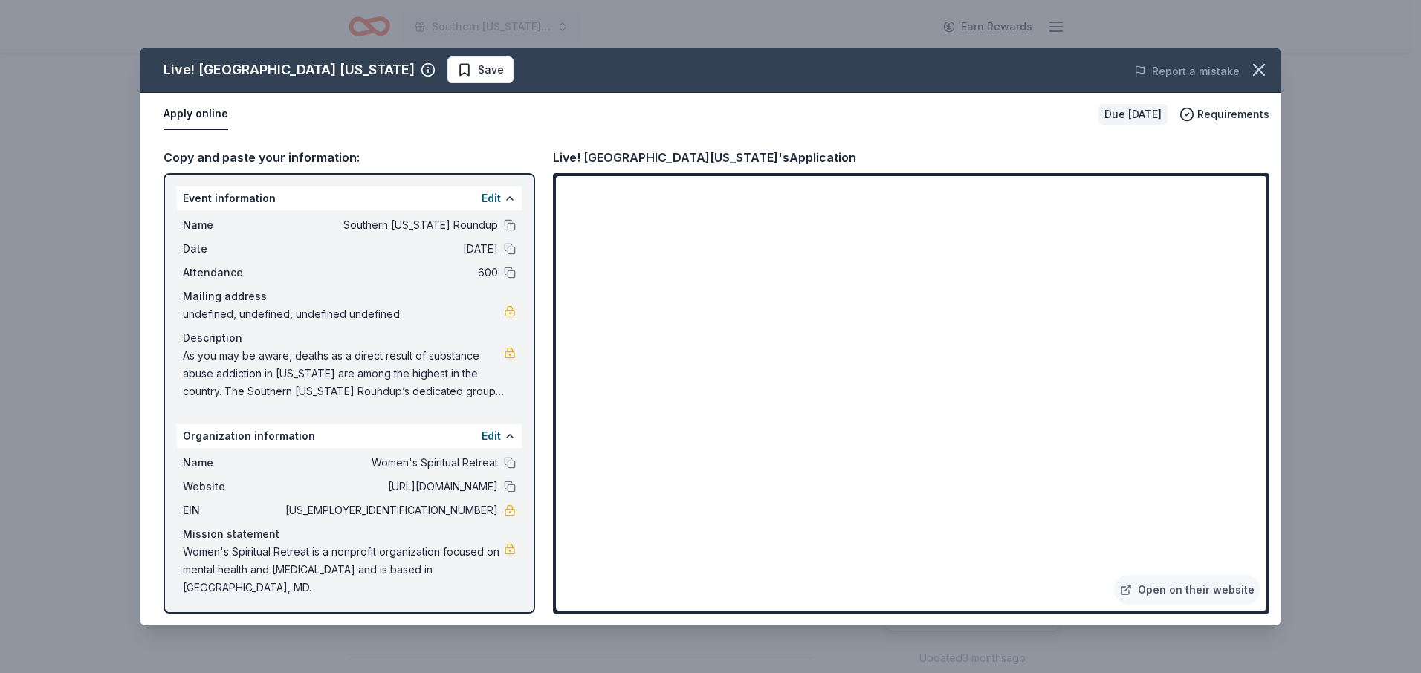
click at [386, 465] on span "Women's Spiritual Retreat" at bounding box center [390, 463] width 216 height 18
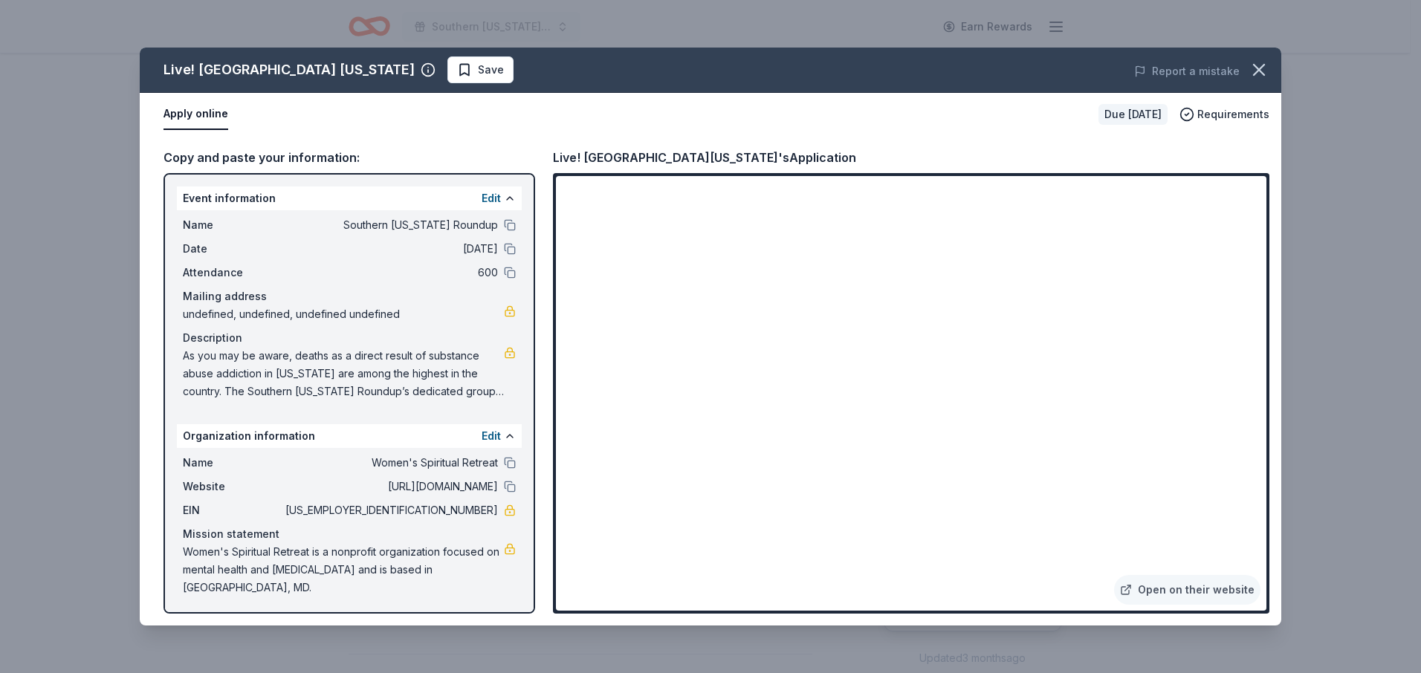
click at [400, 440] on div "Organization information Edit" at bounding box center [349, 436] width 345 height 24
click at [511, 435] on button at bounding box center [510, 436] width 12 height 12
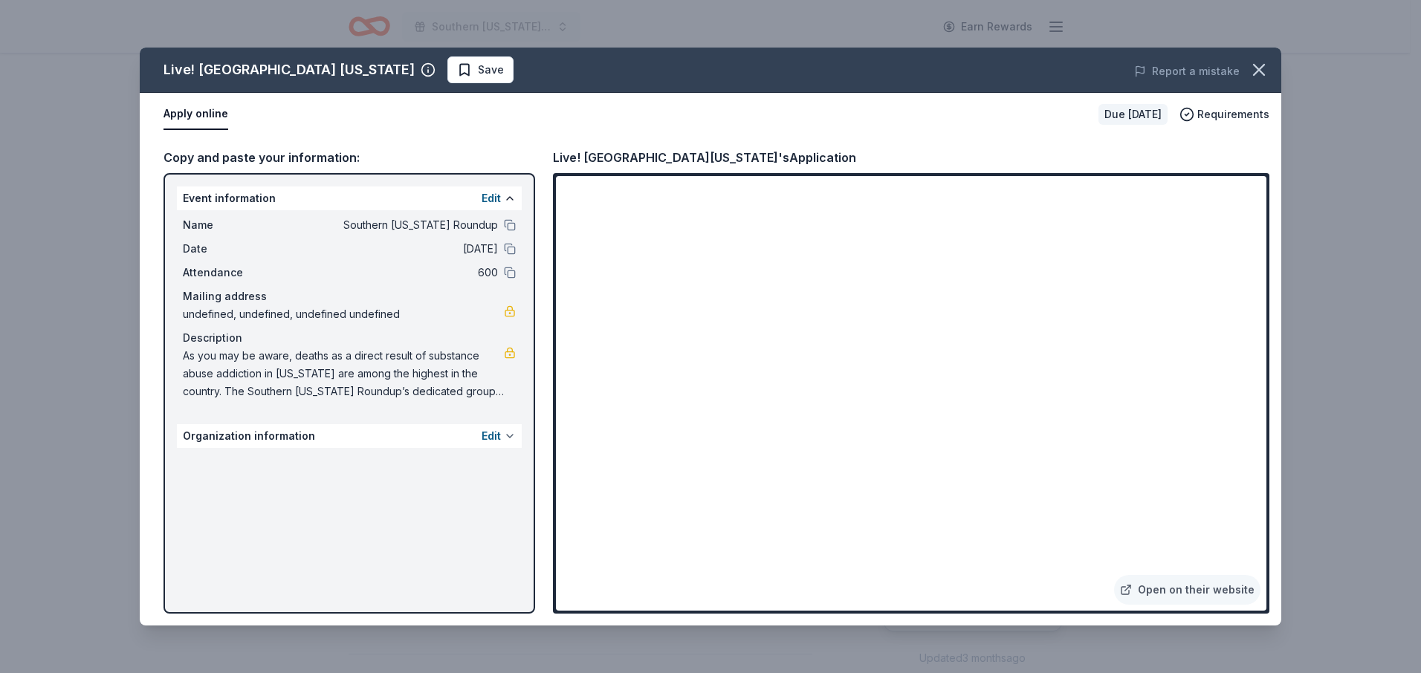
click at [511, 435] on button at bounding box center [510, 436] width 12 height 12
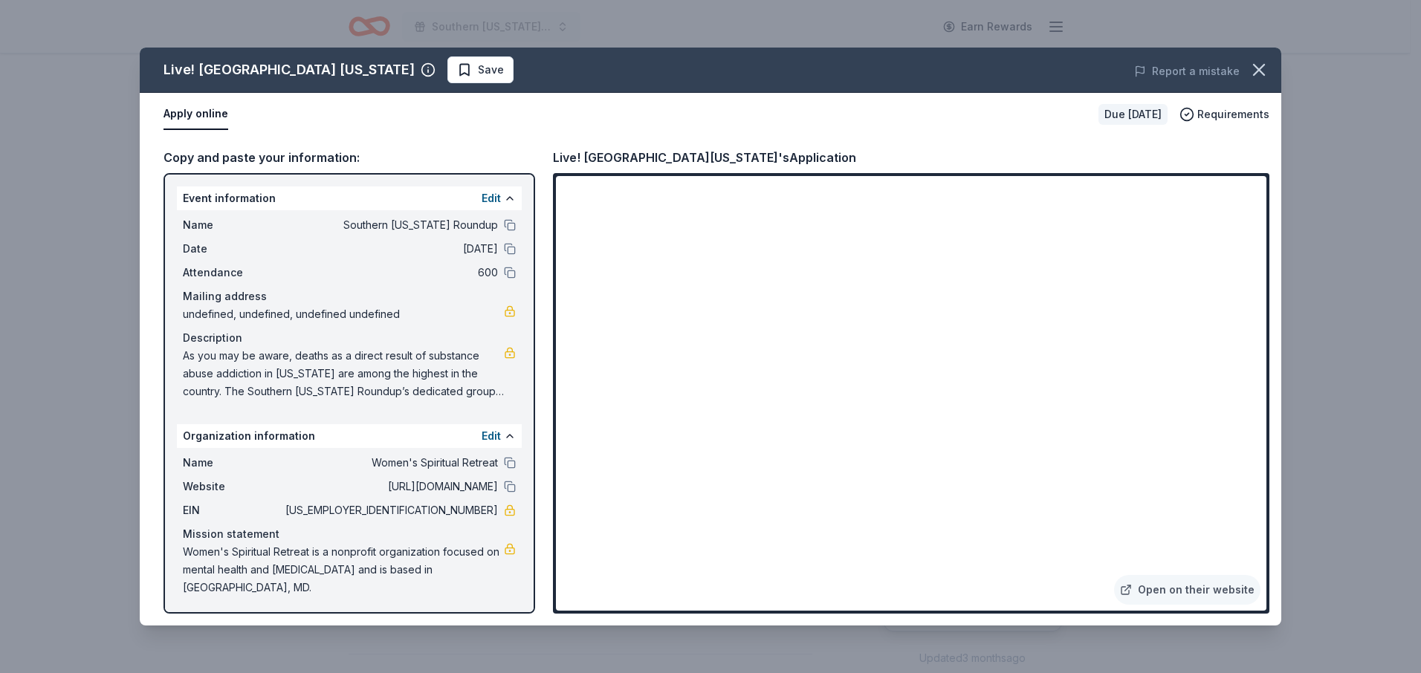
click at [355, 465] on span "Women's Spiritual Retreat" at bounding box center [390, 463] width 216 height 18
click at [218, 113] on button "Apply online" at bounding box center [196, 114] width 65 height 31
click at [1132, 584] on icon at bounding box center [1126, 590] width 12 height 12
click at [1217, 115] on span "Requirements" at bounding box center [1233, 115] width 72 height 18
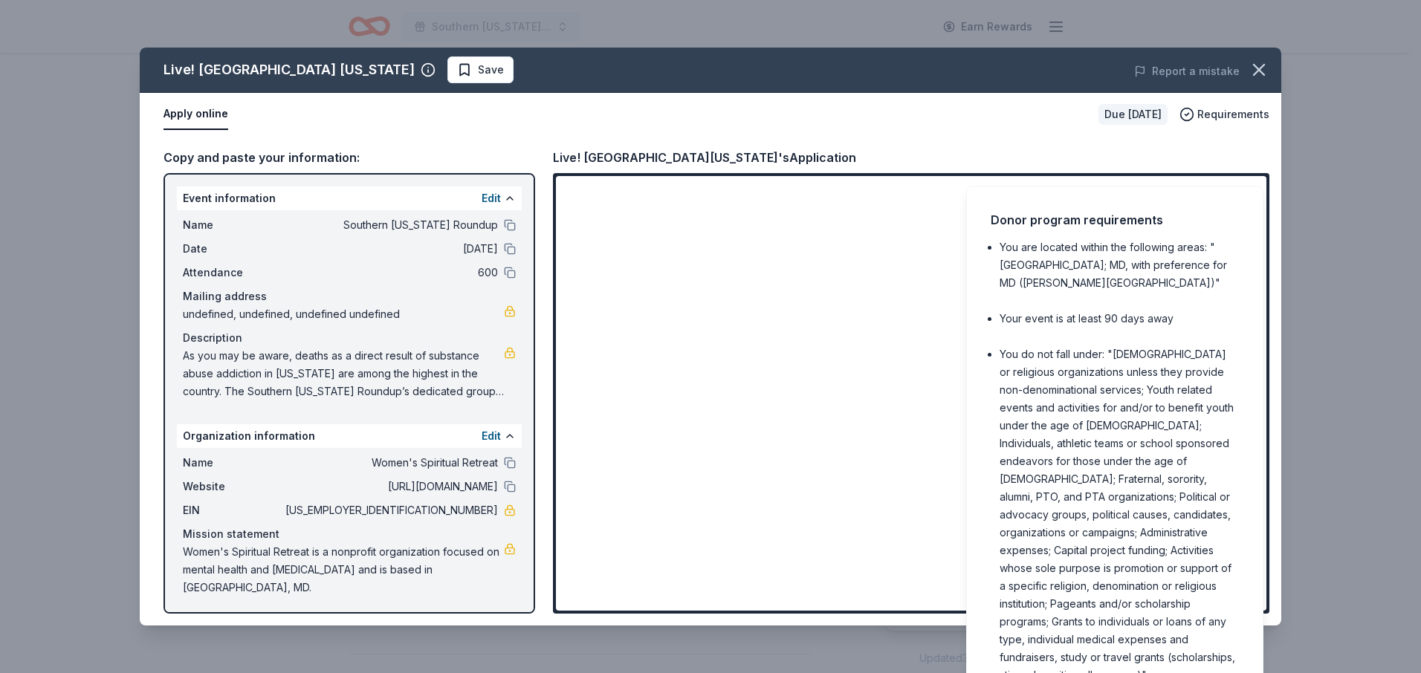
click at [905, 131] on div "Apply online Due in 94 days Requirements" at bounding box center [711, 114] width 1142 height 43
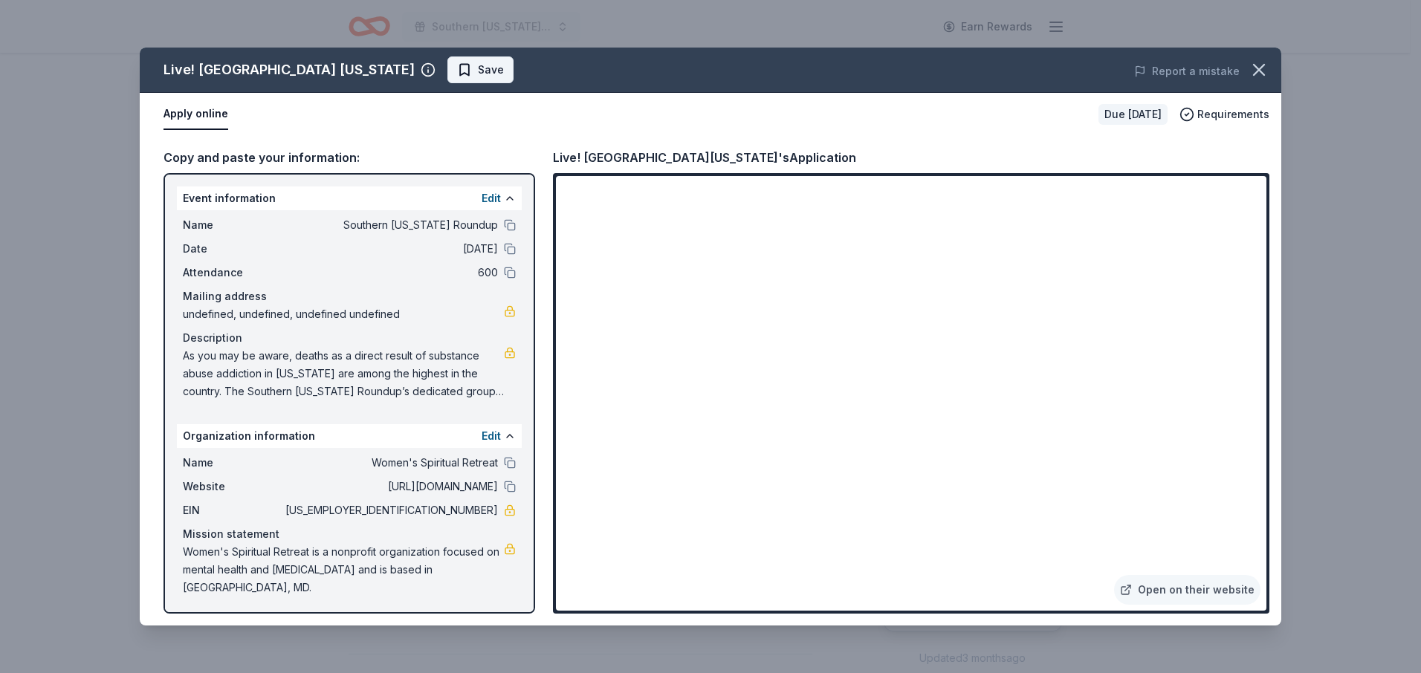
click at [478, 74] on span "Save" at bounding box center [491, 70] width 26 height 18
click at [450, 71] on html "Southern Maryland Roundup Earn Rewards Due in 94 days Share Live! Casino Hotel …" at bounding box center [710, 336] width 1421 height 673
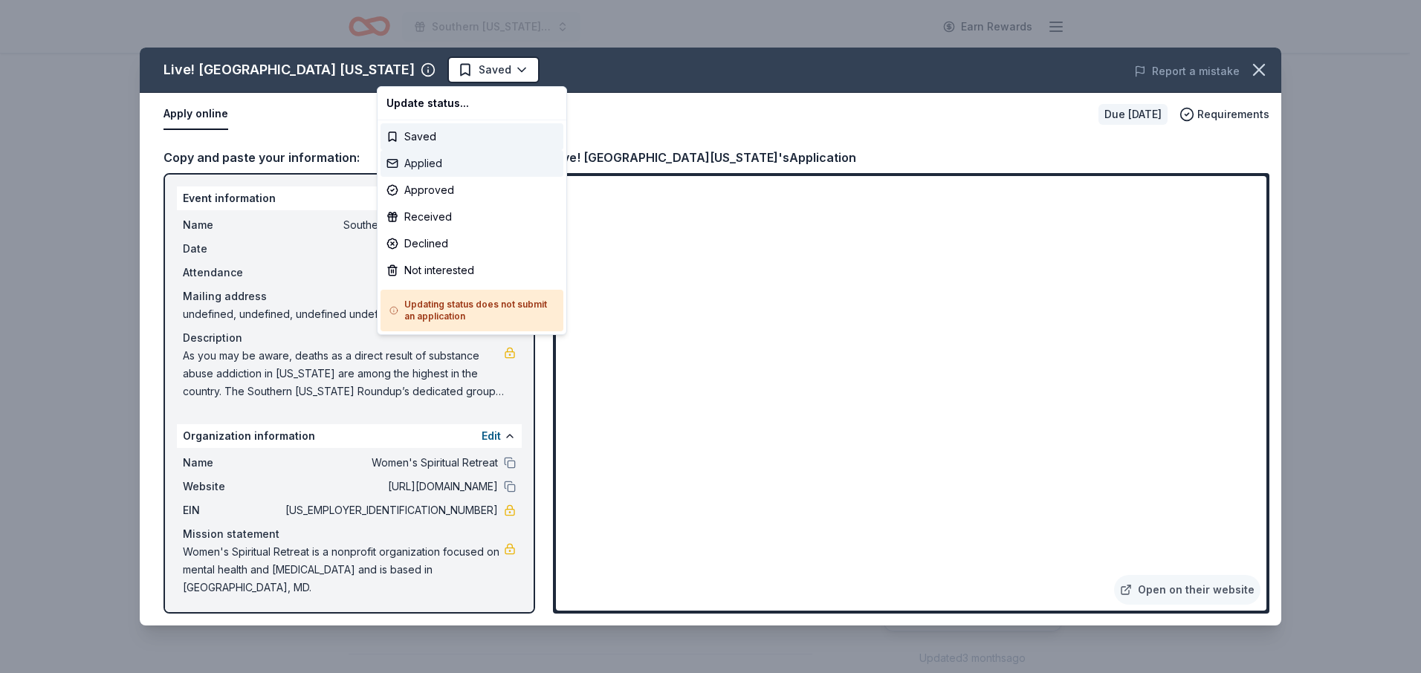
click at [427, 165] on div "Applied" at bounding box center [472, 163] width 183 height 27
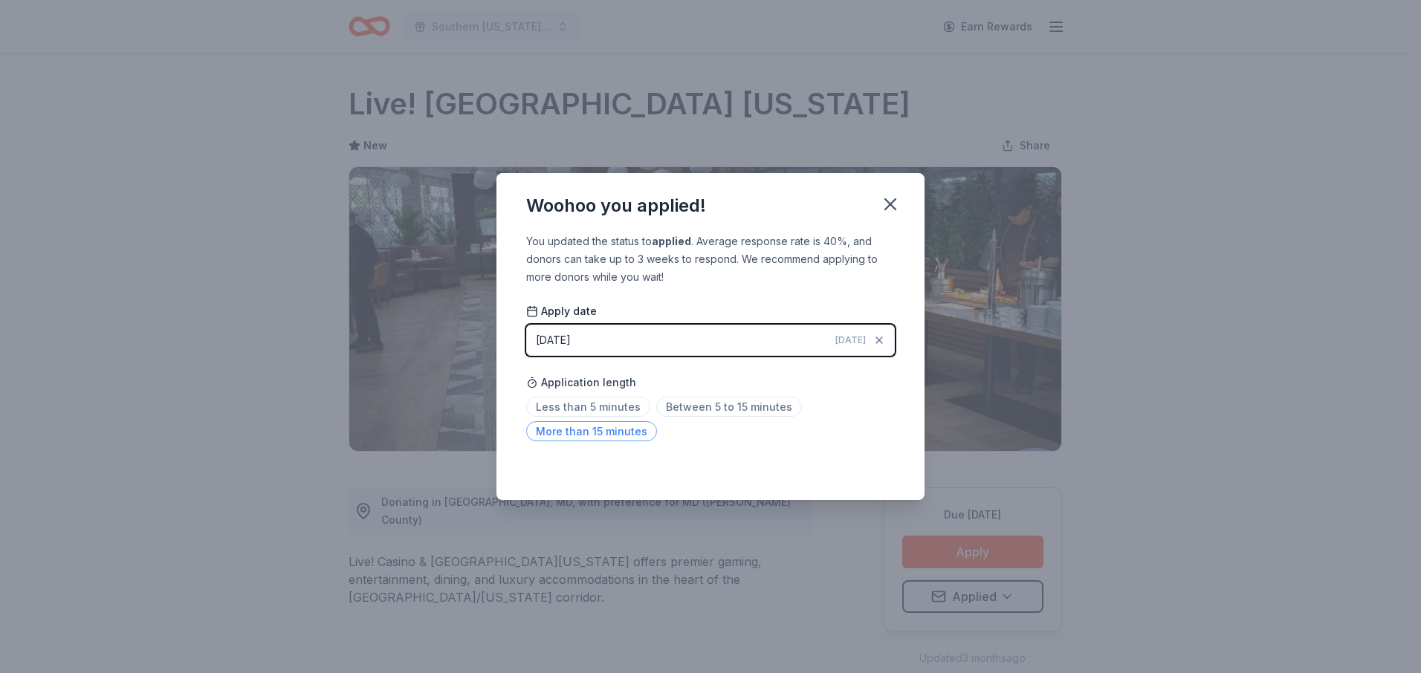
click at [622, 433] on span "More than 15 minutes" at bounding box center [591, 431] width 131 height 20
click at [885, 205] on icon "button" at bounding box center [890, 204] width 21 height 21
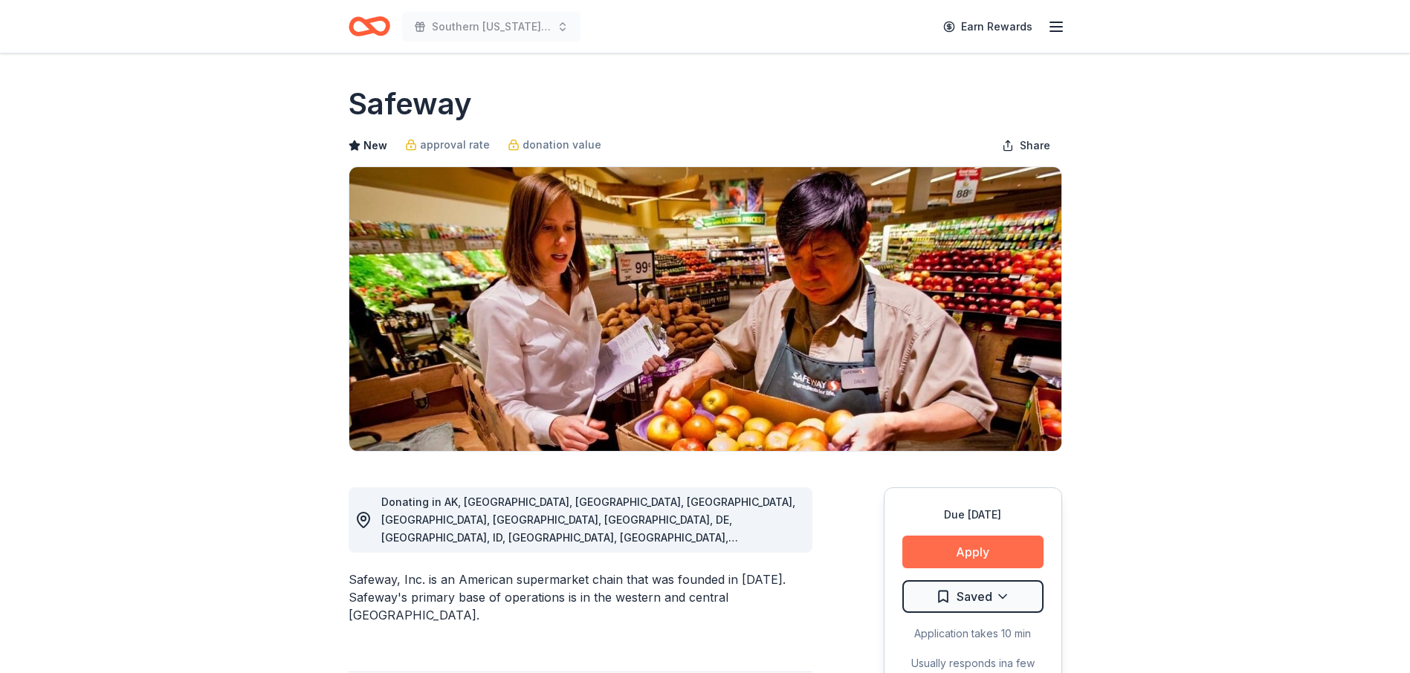
click at [986, 556] on button "Apply" at bounding box center [972, 552] width 141 height 33
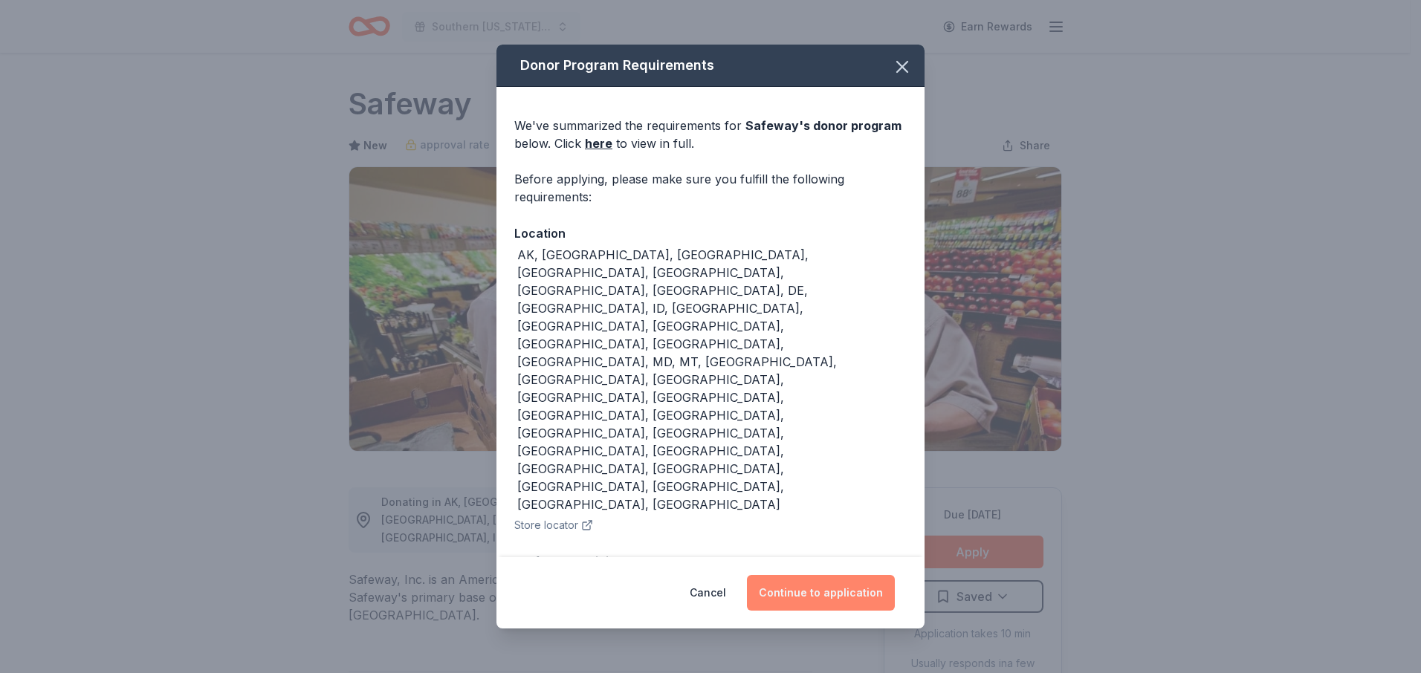
click at [839, 596] on button "Continue to application" at bounding box center [821, 593] width 148 height 36
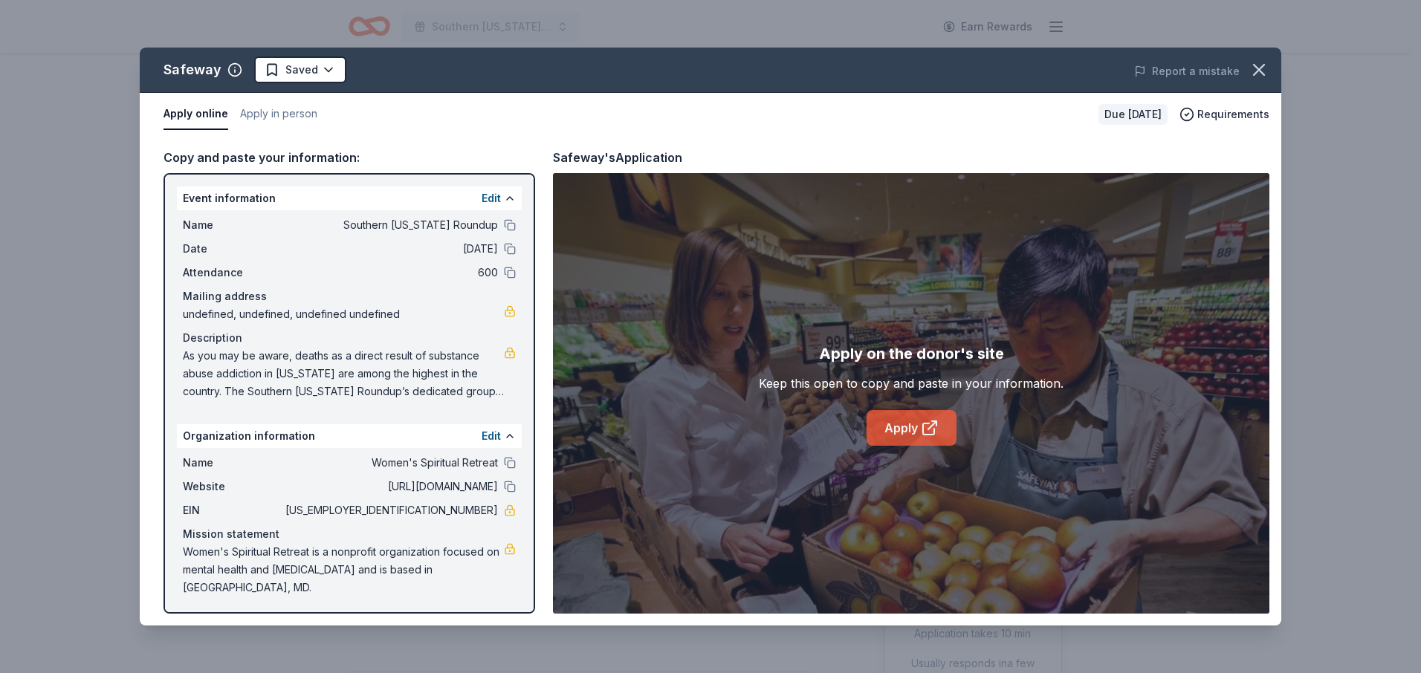
click at [916, 435] on link "Apply" at bounding box center [912, 428] width 90 height 36
